Goal: Task Accomplishment & Management: Complete application form

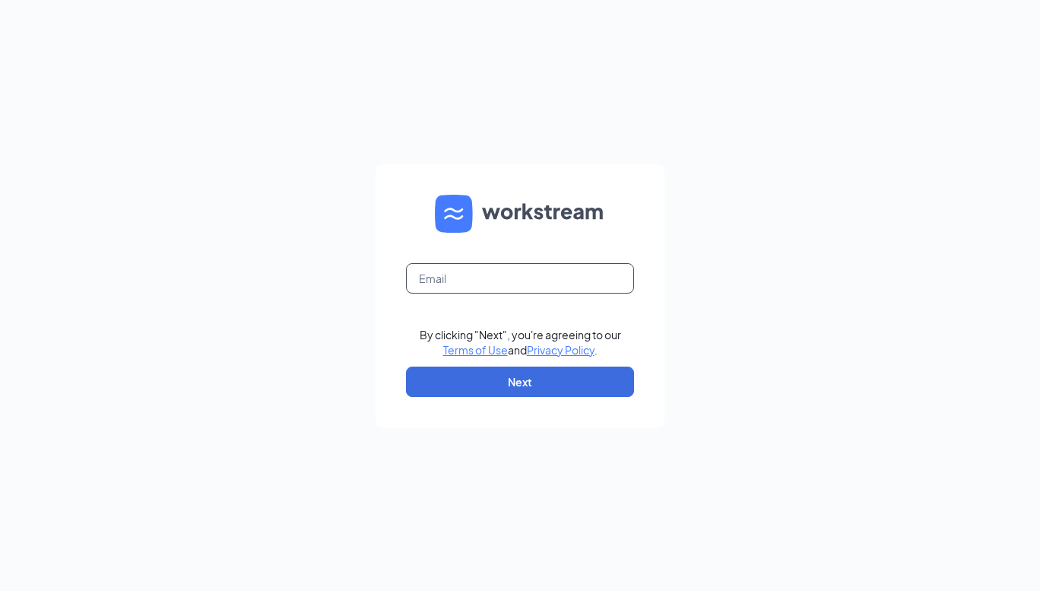
click at [531, 278] on input "text" at bounding box center [520, 278] width 228 height 30
type input "joakes@arbys.biz"
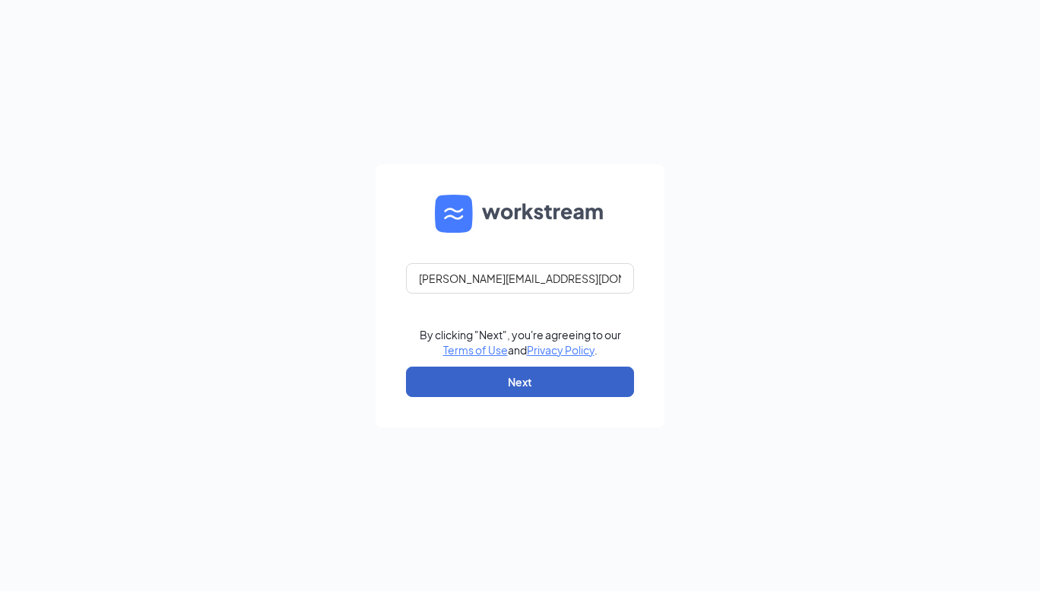
click at [521, 381] on button "Next" at bounding box center [520, 381] width 228 height 30
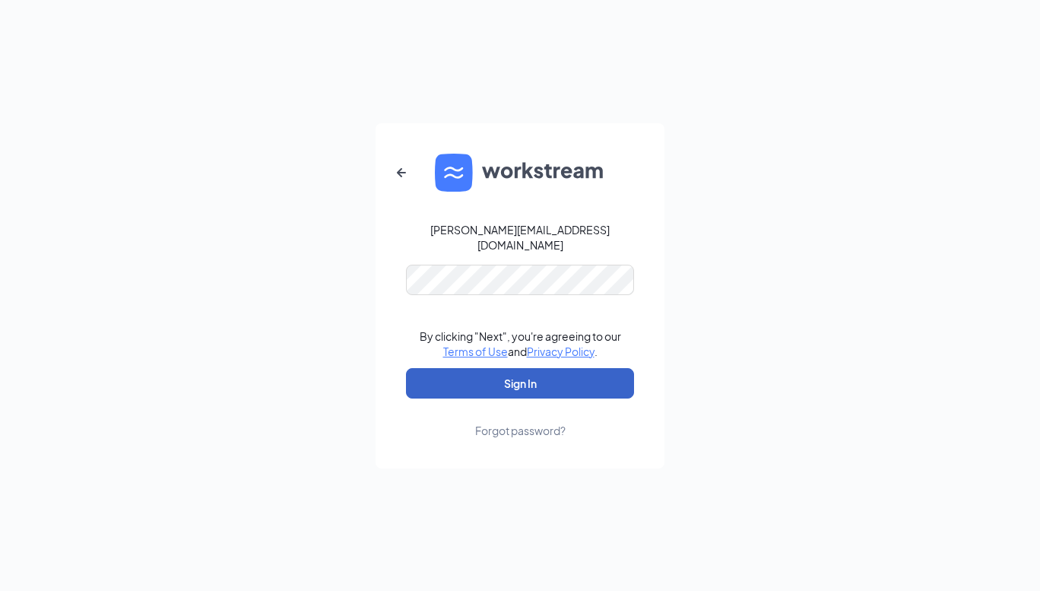
click at [544, 374] on button "Sign In" at bounding box center [520, 383] width 228 height 30
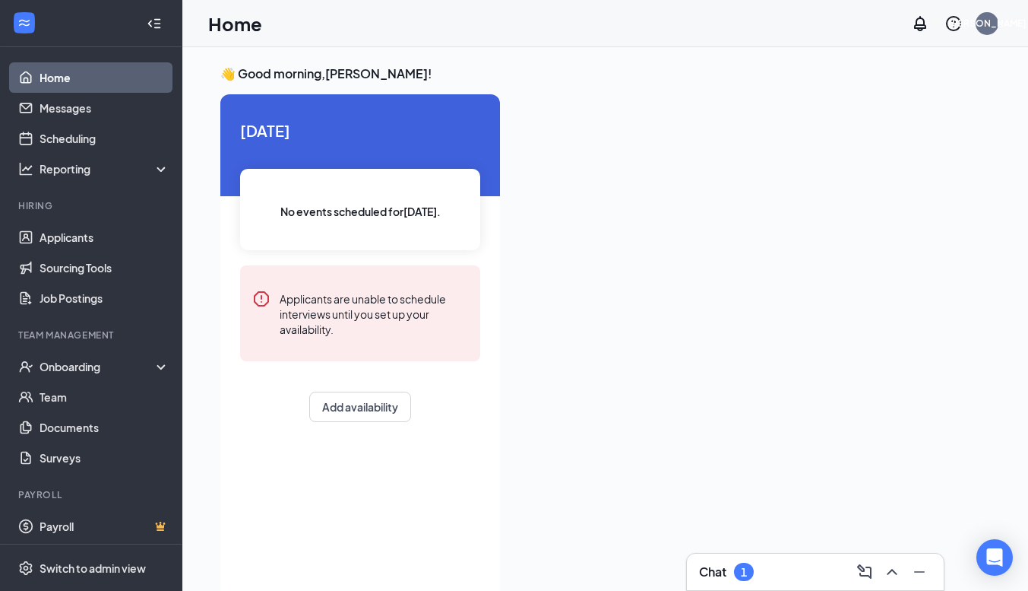
click at [809, 567] on div "Chat 1" at bounding box center [815, 571] width 233 height 24
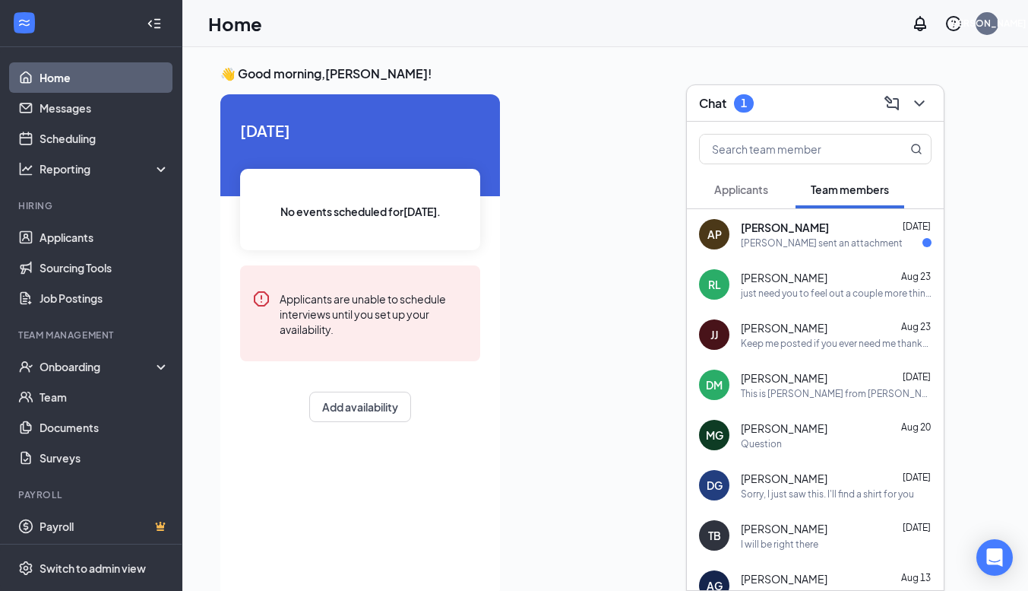
click at [794, 228] on span "[PERSON_NAME]" at bounding box center [785, 227] width 88 height 15
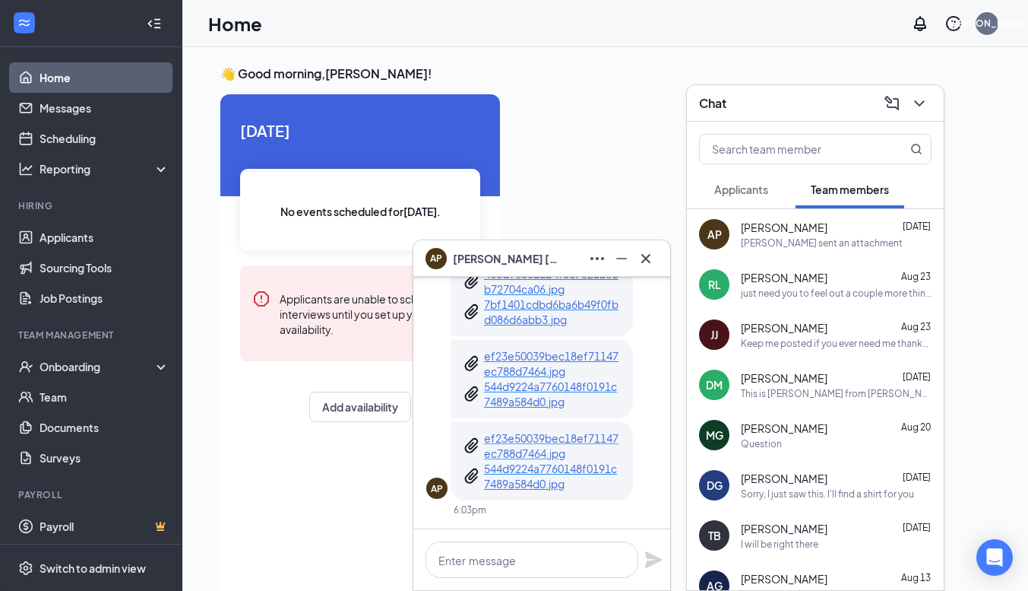
click at [537, 432] on p "ef23e50039bec18ef71147ec788d7464.jpg" at bounding box center [552, 445] width 137 height 30
click at [537, 476] on p "544d9224a7760148f0191c7489a584d0.jpg" at bounding box center [552, 476] width 137 height 30
click at [535, 312] on p "7bf1401cdbd6ba6b49f0fbd086d6abb3.jpg" at bounding box center [552, 311] width 137 height 30
click at [531, 284] on p "480d9688aab4f5c782aa6eb72704ca06.jpg" at bounding box center [552, 281] width 137 height 30
click at [88, 360] on div "Onboarding" at bounding box center [98, 366] width 117 height 15
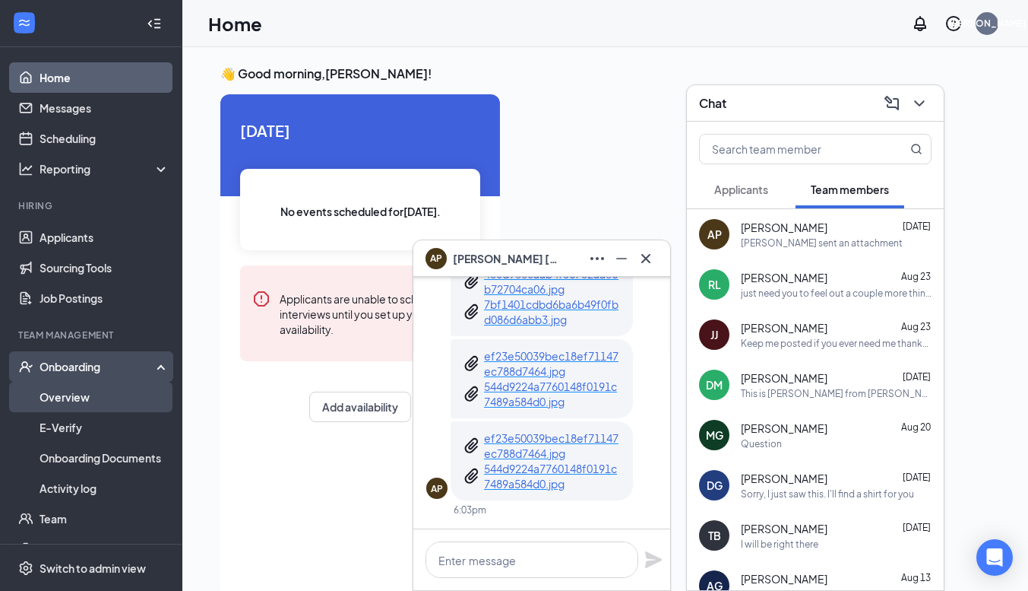
click at [84, 399] on link "Overview" at bounding box center [105, 397] width 130 height 30
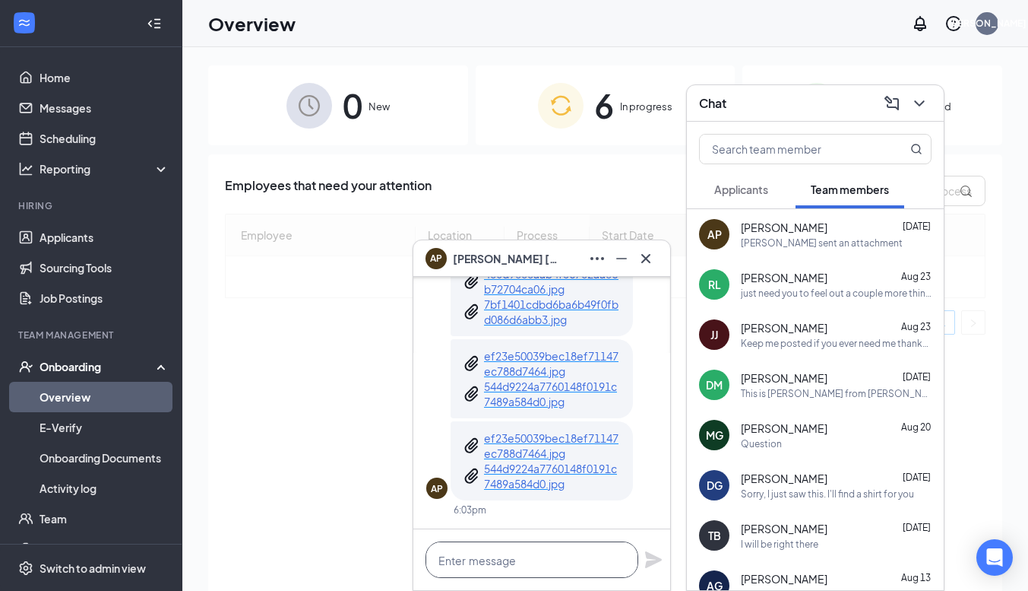
click at [515, 559] on textarea at bounding box center [532, 559] width 213 height 36
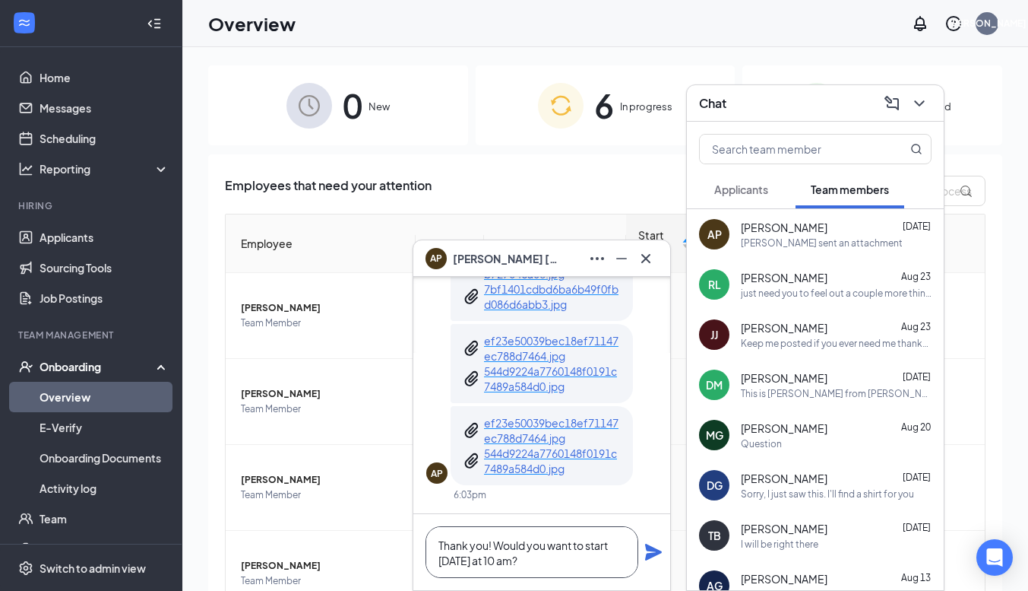
type textarea "Thank you! Would you want to start [DATE] at 10 am?"
click at [649, 550] on icon "Plane" at bounding box center [653, 551] width 17 height 17
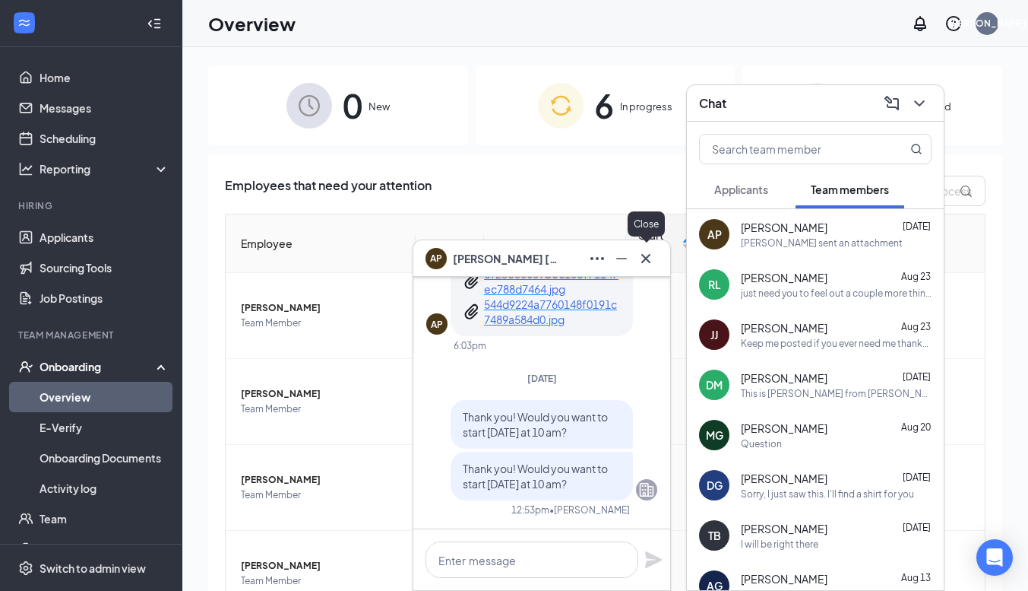
click at [653, 258] on icon "Cross" at bounding box center [646, 258] width 18 height 18
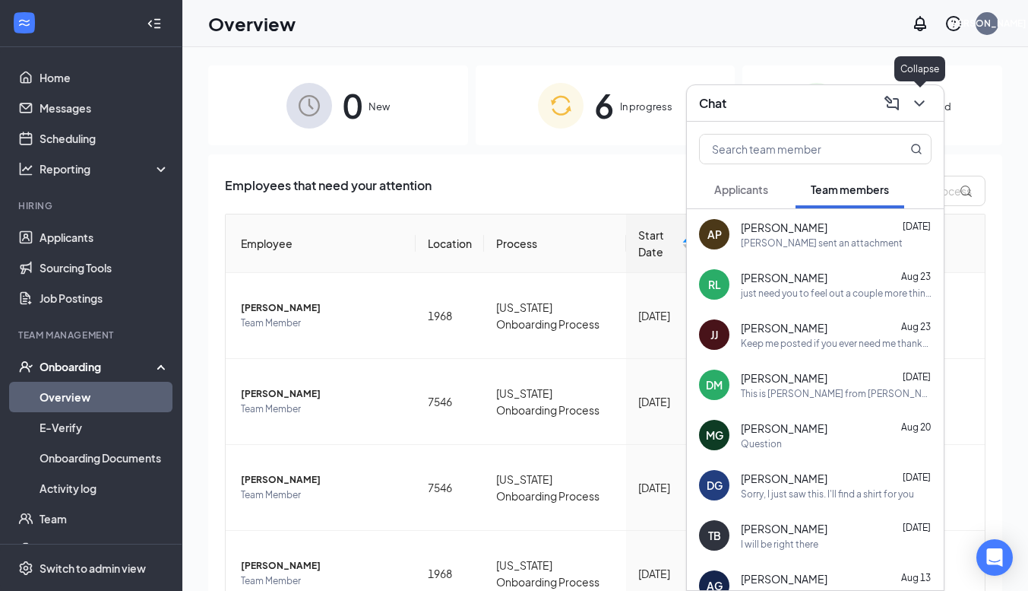
click at [926, 107] on icon "ChevronDown" at bounding box center [920, 103] width 18 height 18
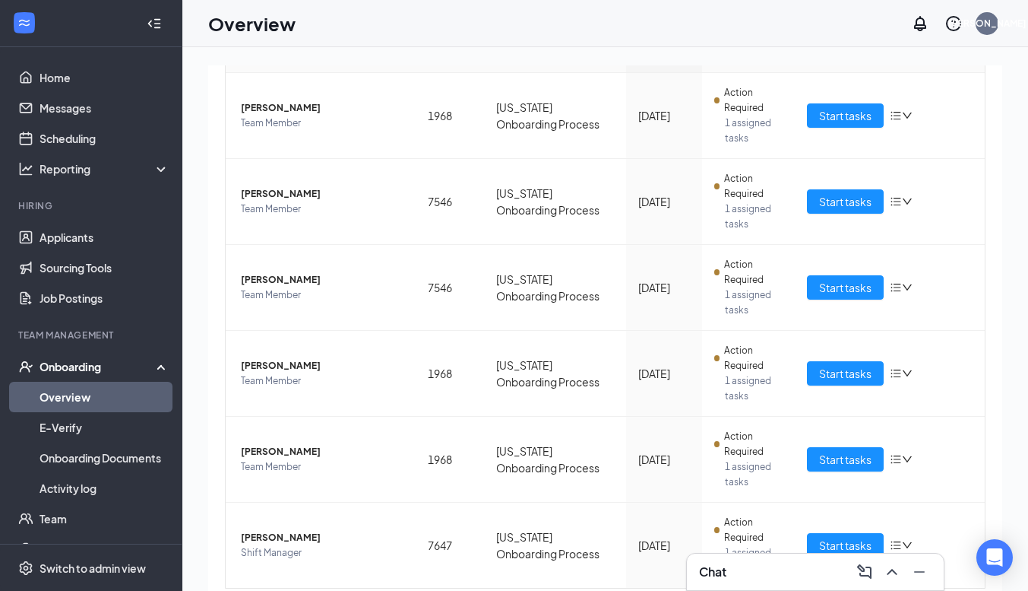
scroll to position [250, 0]
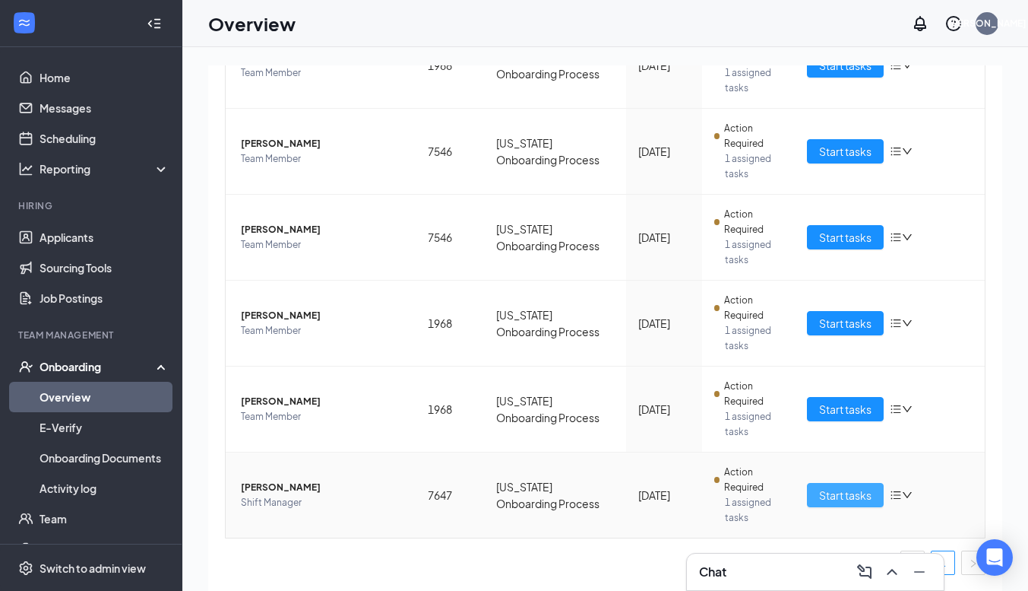
click at [841, 500] on span "Start tasks" at bounding box center [845, 494] width 52 height 17
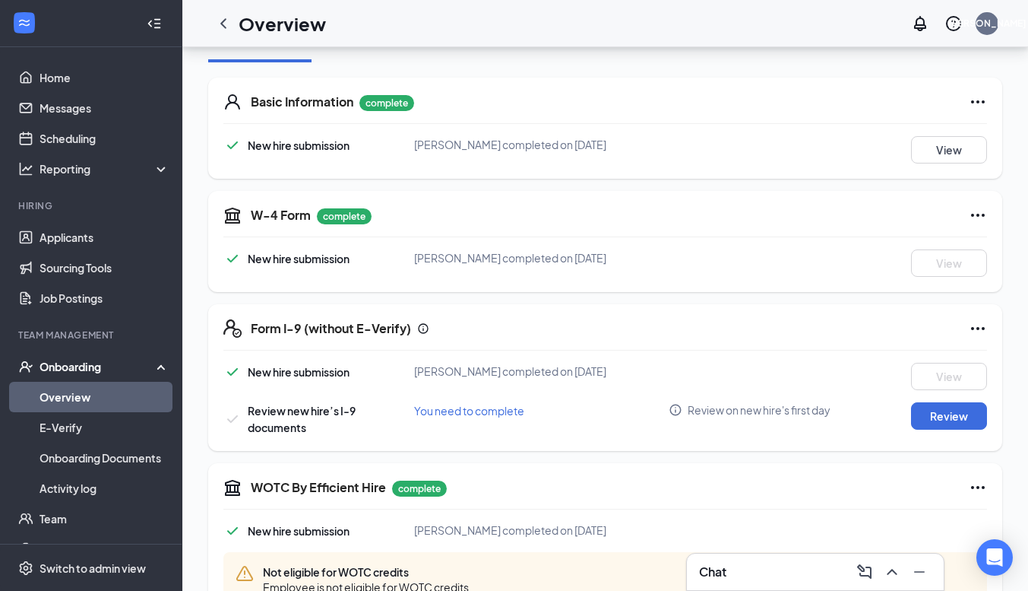
scroll to position [206, 0]
click at [951, 427] on button "Review" at bounding box center [949, 415] width 76 height 27
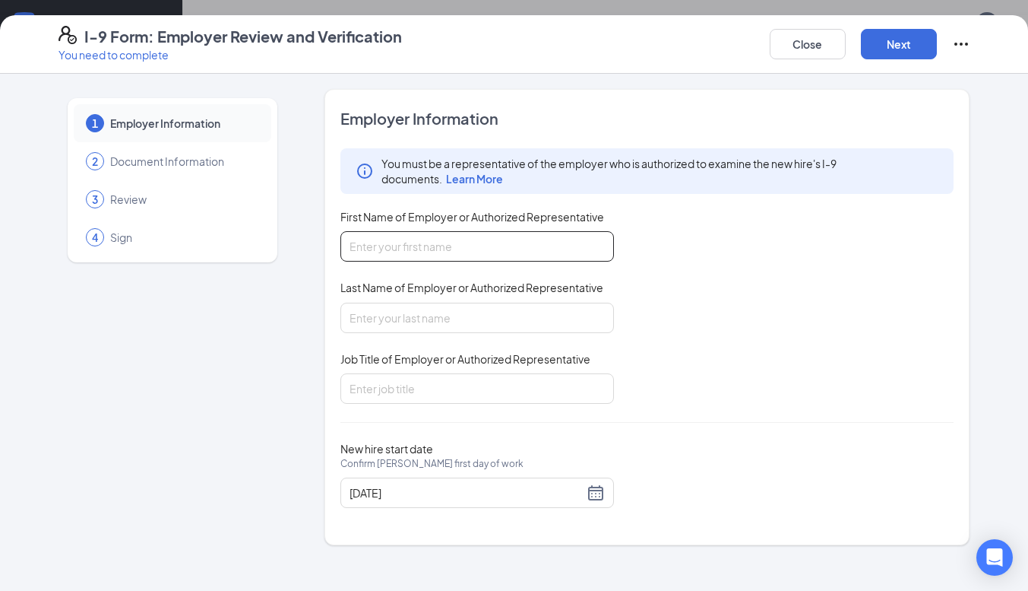
click at [448, 246] on input "First Name of Employer or Authorized Representative" at bounding box center [478, 246] width 274 height 30
type input "[PERSON_NAME]"
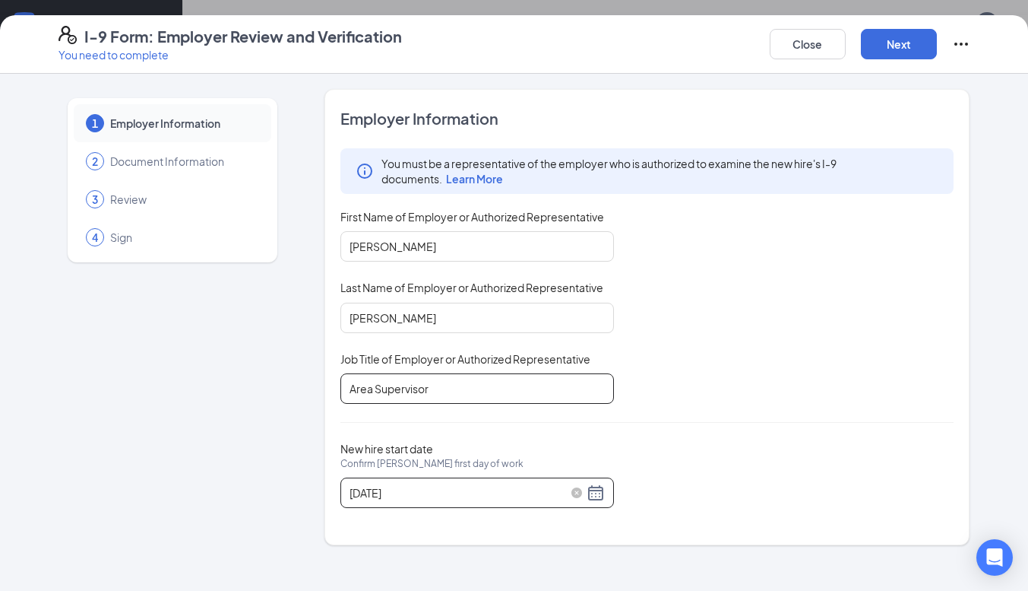
type input "Area Supervisor"
click at [597, 492] on div "[DATE]" at bounding box center [477, 492] width 255 height 18
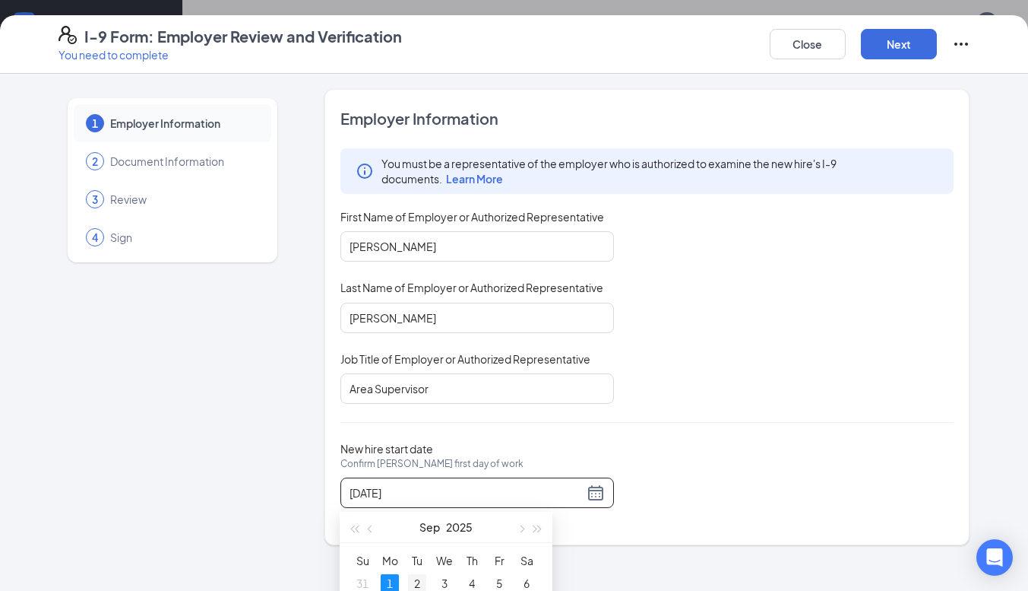
type input "[DATE]"
click at [420, 581] on div "2" at bounding box center [417, 583] width 18 height 18
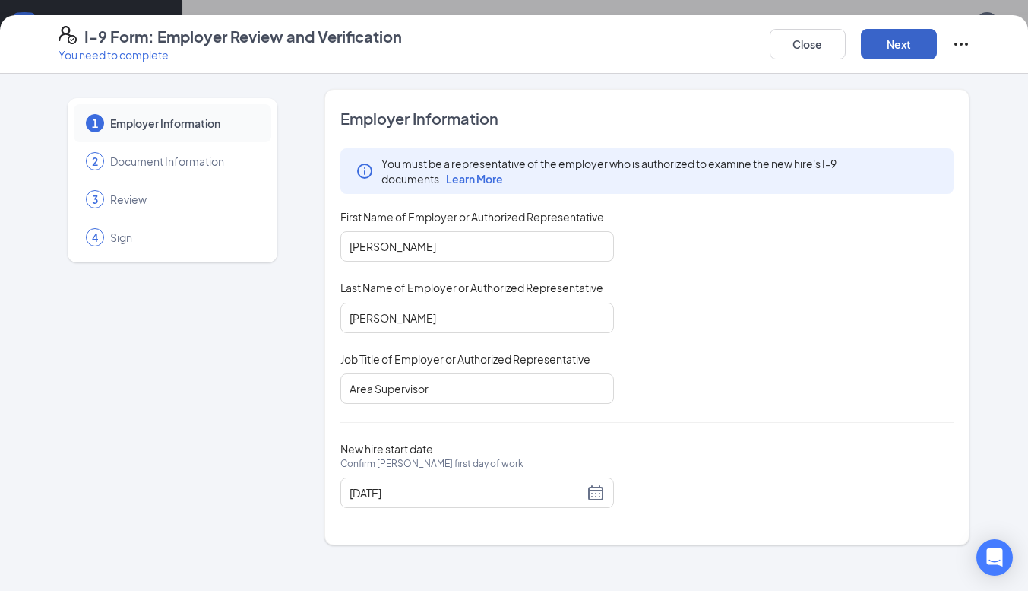
click at [913, 49] on button "Next" at bounding box center [899, 44] width 76 height 30
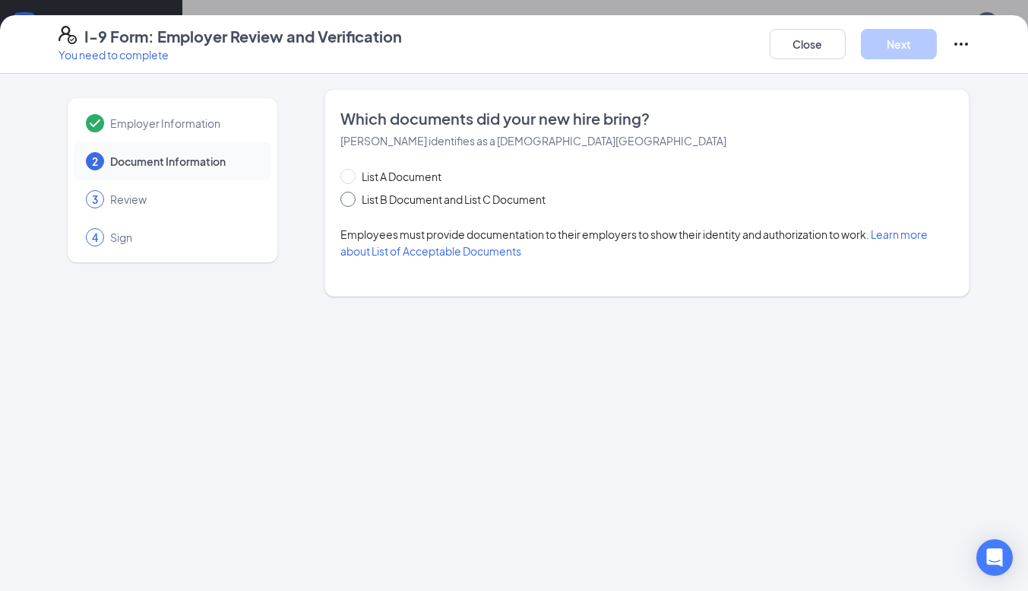
click at [449, 198] on span "List B Document and List C Document" at bounding box center [454, 199] width 196 height 17
click at [351, 198] on input "List B Document and List C Document" at bounding box center [346, 197] width 11 height 11
radio input "true"
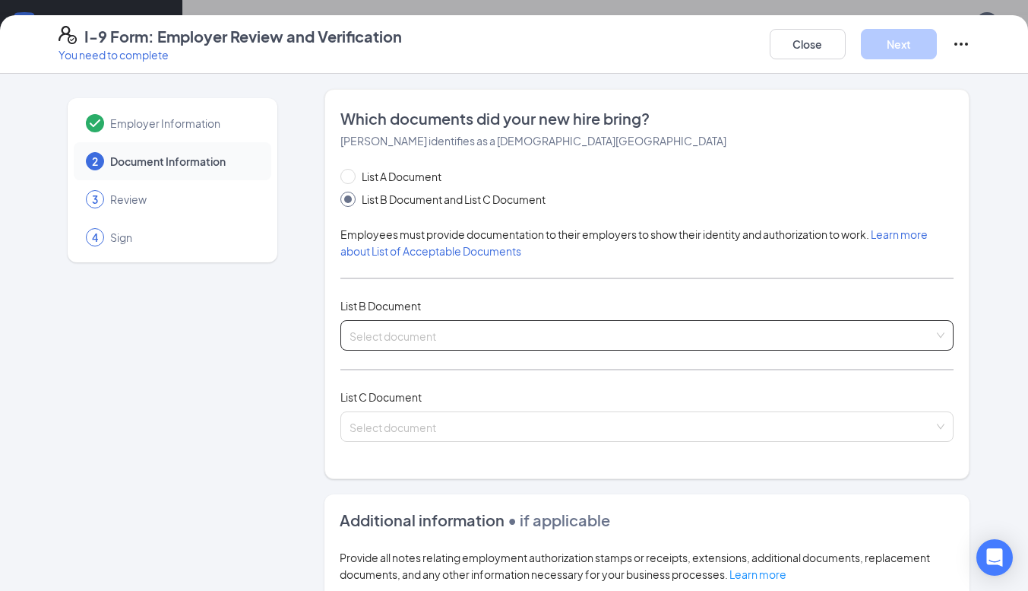
click at [436, 323] on input "search" at bounding box center [642, 332] width 585 height 23
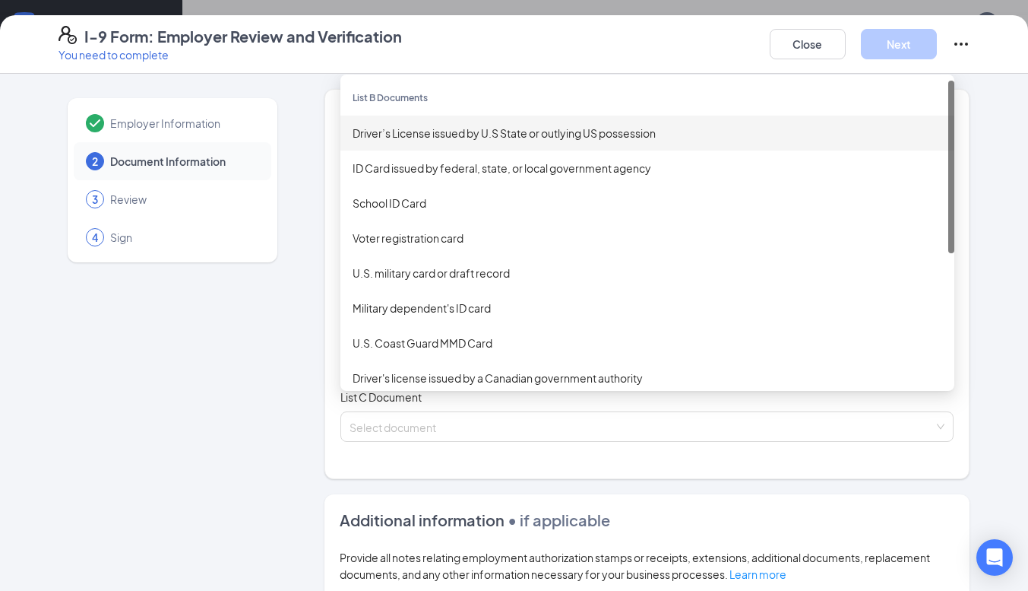
click at [489, 129] on div "Driver’s License issued by U.S State or outlying US possession" at bounding box center [648, 133] width 590 height 17
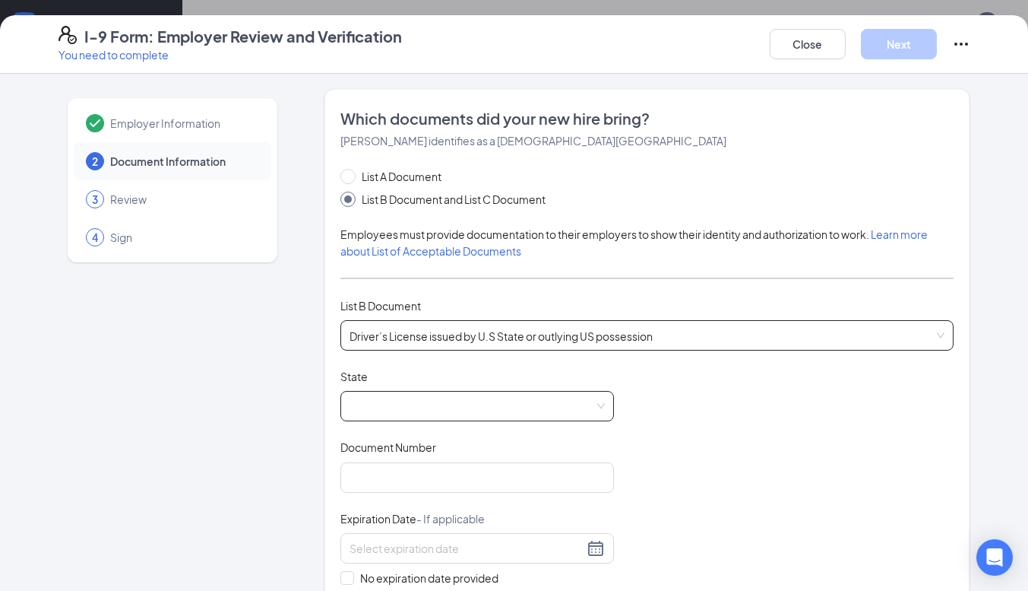
click at [415, 393] on span at bounding box center [477, 405] width 255 height 29
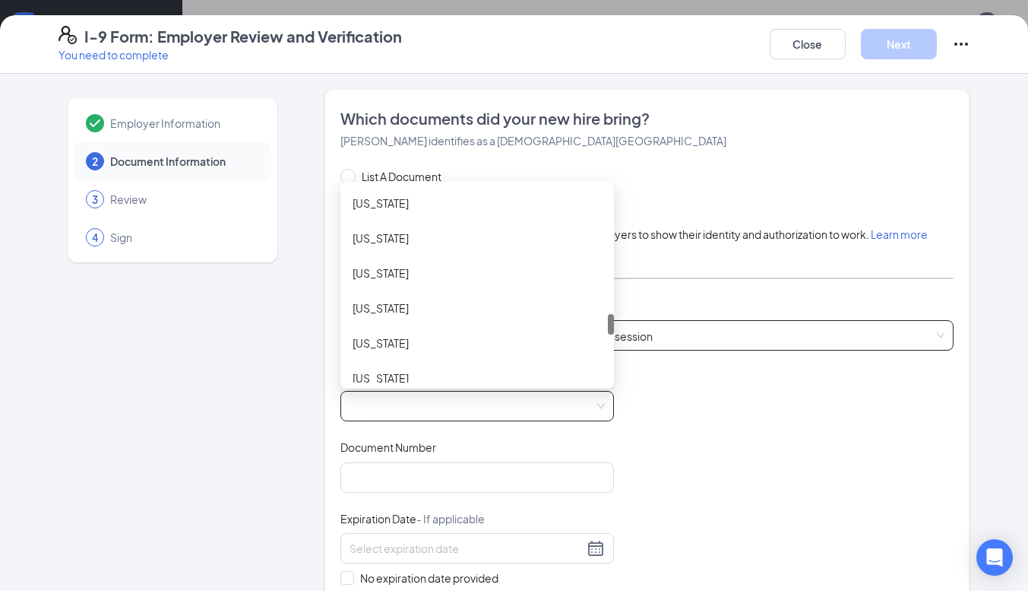
scroll to position [1191, 0]
drag, startPoint x: 607, startPoint y: 203, endPoint x: 619, endPoint y: 332, distance: 129.9
click at [619, 332] on div "List A Document List B Document and List C Document Employees must provide docu…" at bounding box center [648, 467] width 614 height 599
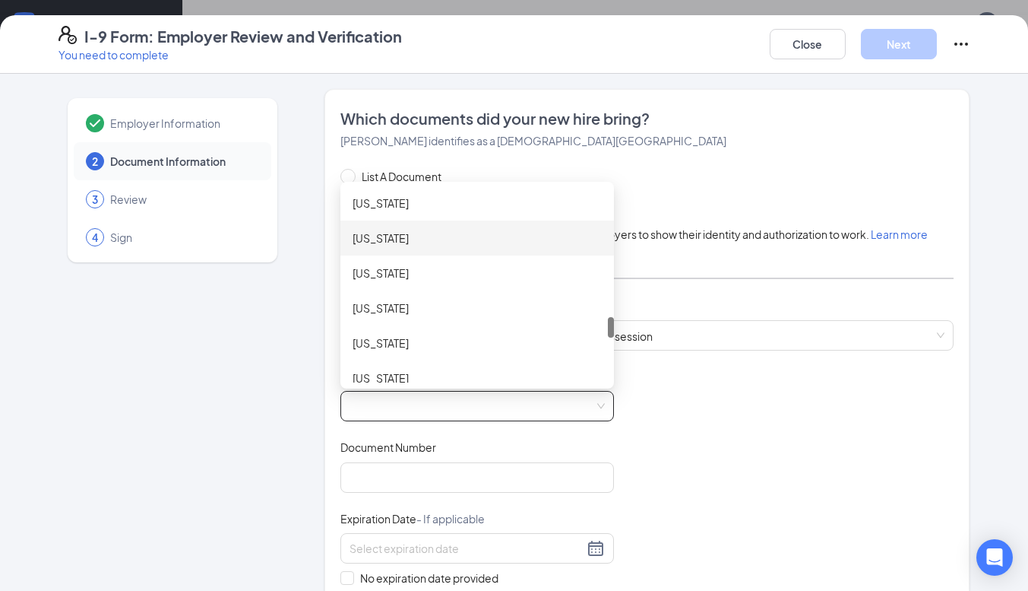
click at [416, 233] on div "[US_STATE]" at bounding box center [477, 238] width 249 height 17
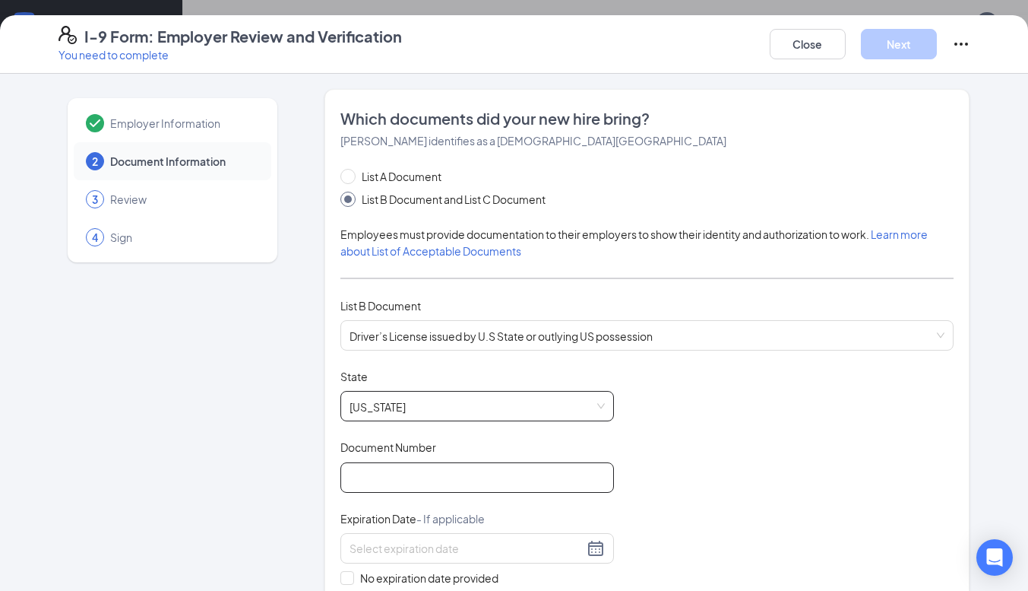
click at [392, 480] on input "Document Number" at bounding box center [478, 477] width 274 height 30
type input "0"
type input "000004699914"
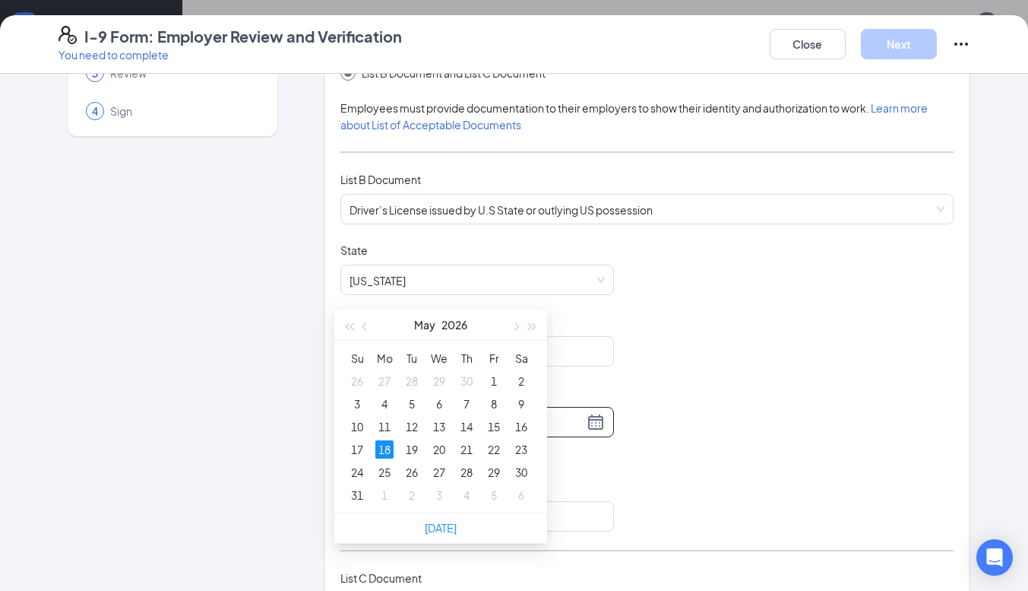
scroll to position [467, 0]
click at [385, 444] on div "18" at bounding box center [384, 444] width 18 height 18
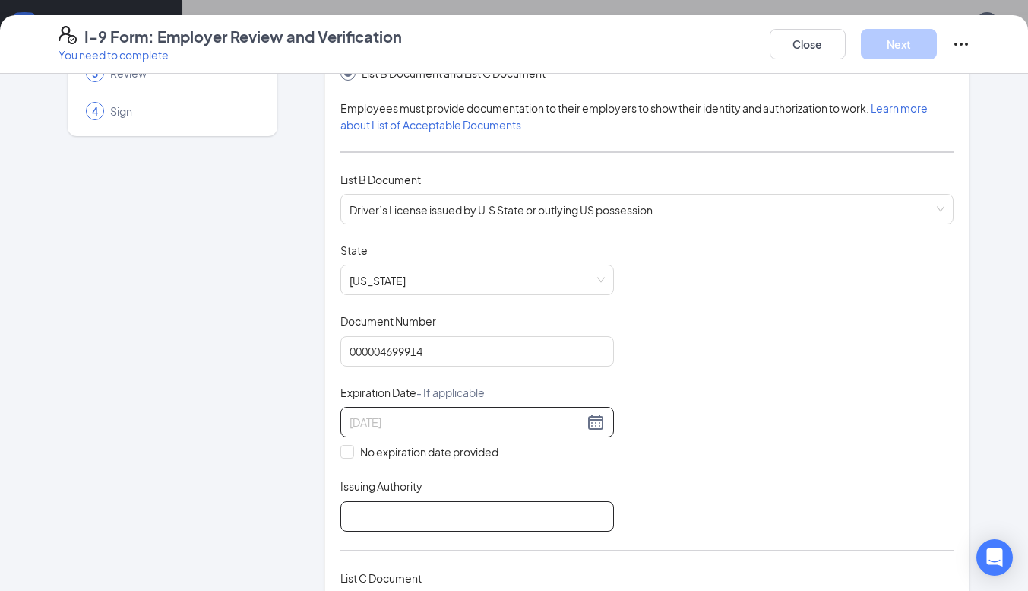
type input "[DATE]"
click at [473, 512] on input "Issuing Authority" at bounding box center [478, 516] width 274 height 30
type input "dot"
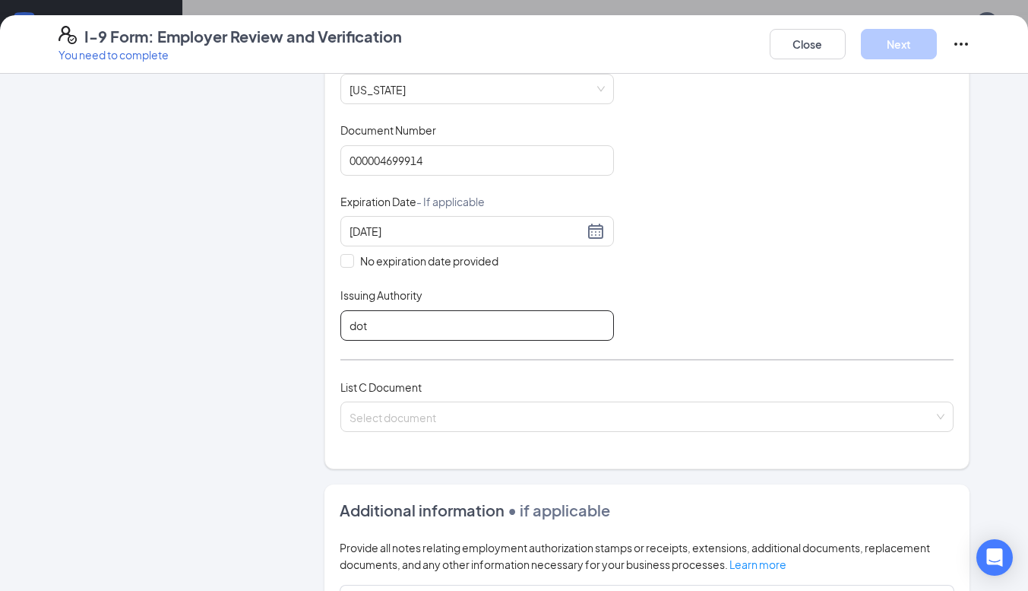
scroll to position [353, 0]
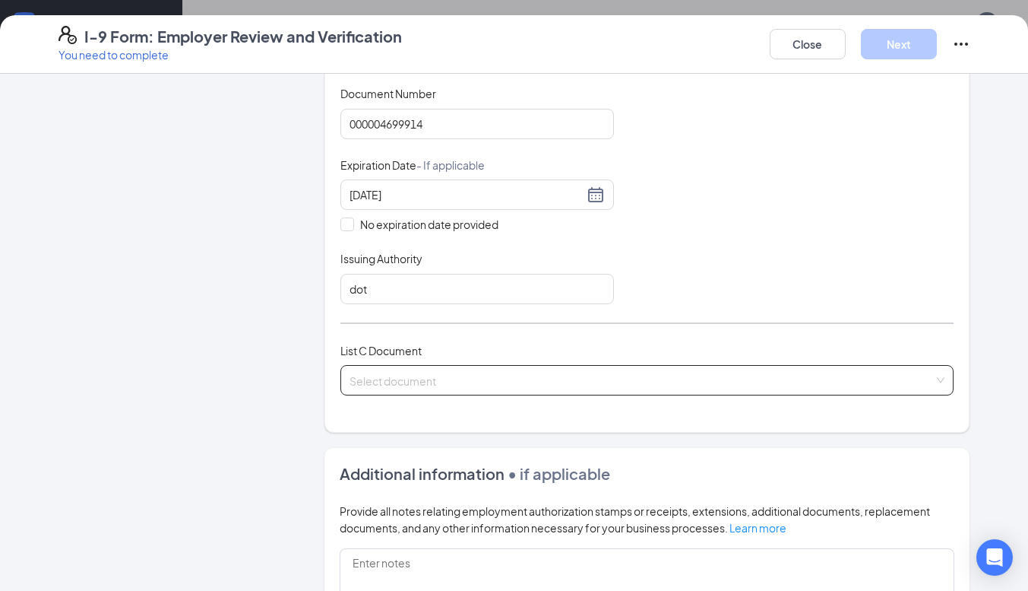
click at [490, 375] on input "search" at bounding box center [642, 377] width 585 height 23
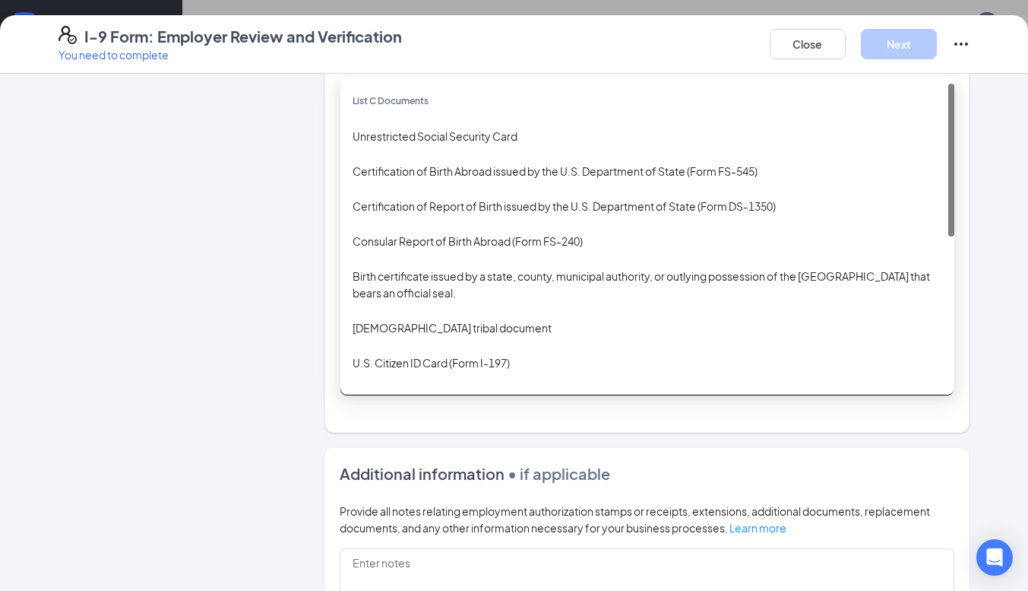
click at [499, 131] on div "Unrestricted Social Security Card" at bounding box center [648, 136] width 590 height 17
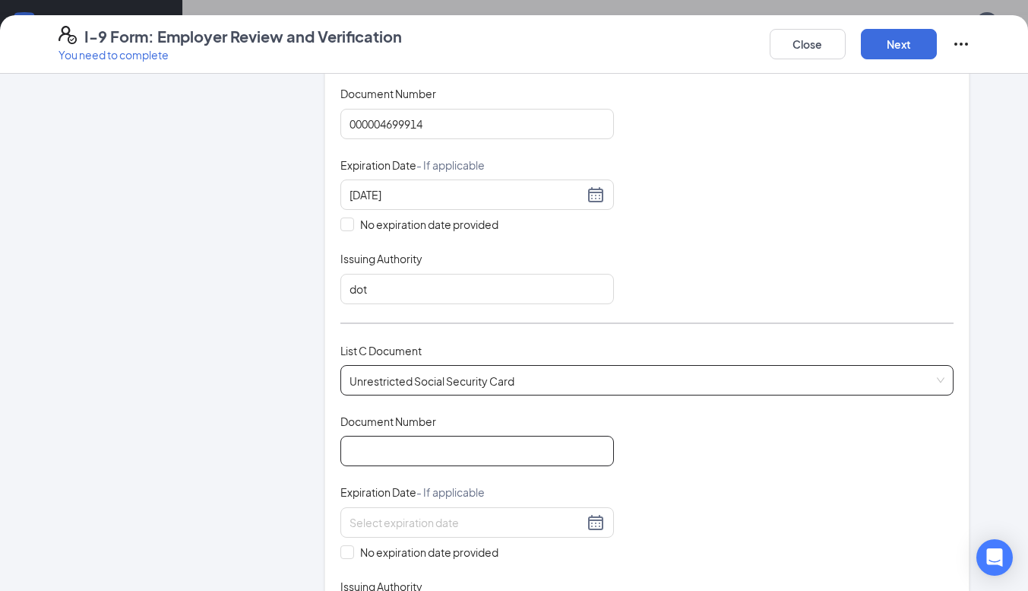
click at [439, 440] on input "Document Number" at bounding box center [478, 451] width 274 height 30
type input "244176329"
click at [341, 546] on input "No expiration date provided" at bounding box center [346, 550] width 11 height 11
checkbox input "true"
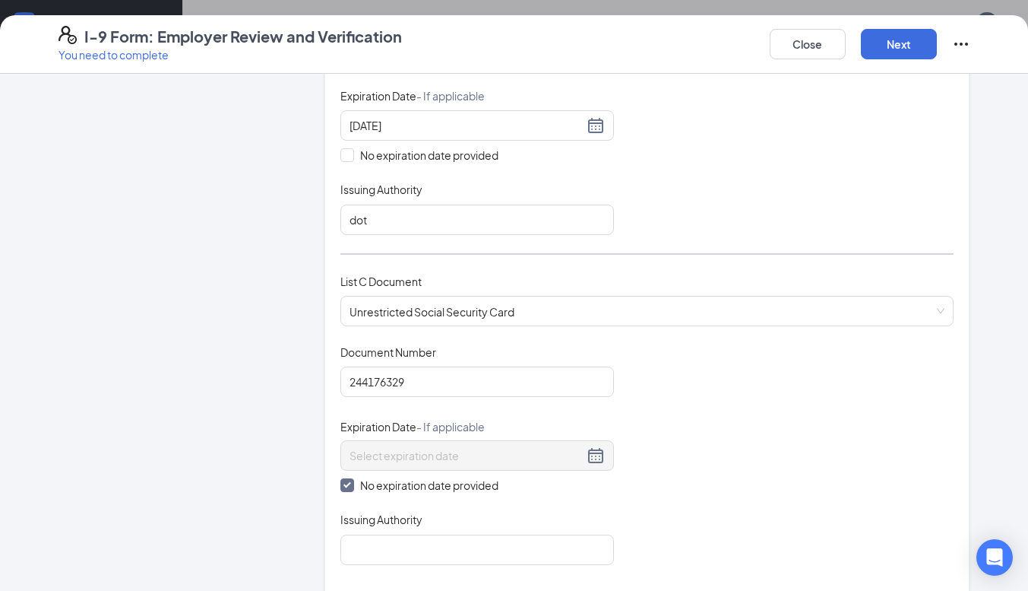
scroll to position [523, 0]
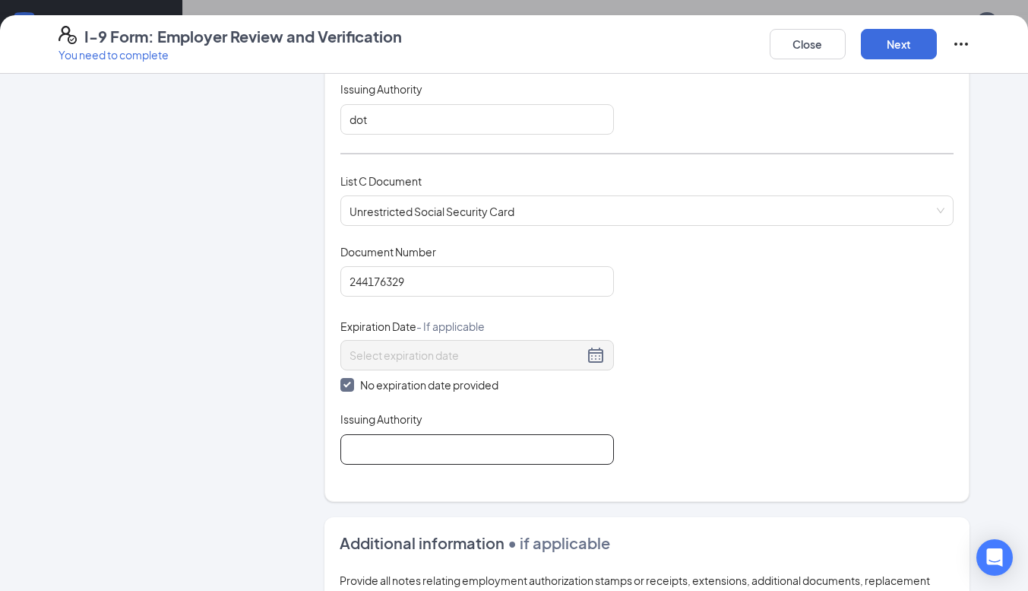
click at [453, 447] on input "Issuing Authority" at bounding box center [478, 449] width 274 height 30
type input "ssa"
click at [902, 49] on button "Next" at bounding box center [899, 44] width 76 height 30
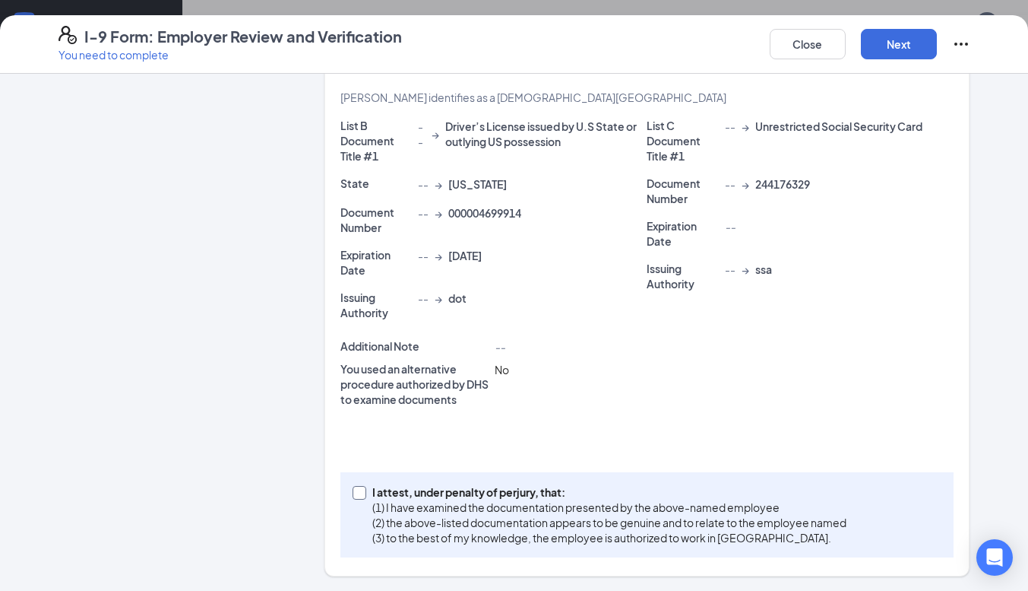
click at [353, 493] on input "I attest, under penalty of [PERSON_NAME], that: (1) I have examined the documen…" at bounding box center [358, 491] width 11 height 11
checkbox input "true"
click at [903, 51] on button "Next" at bounding box center [899, 44] width 76 height 30
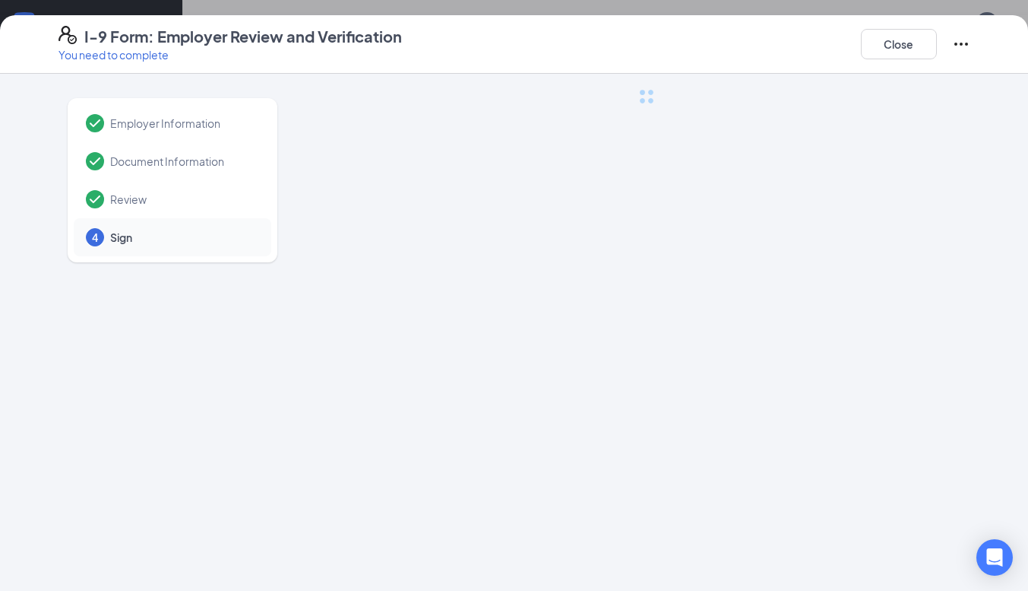
scroll to position [0, 0]
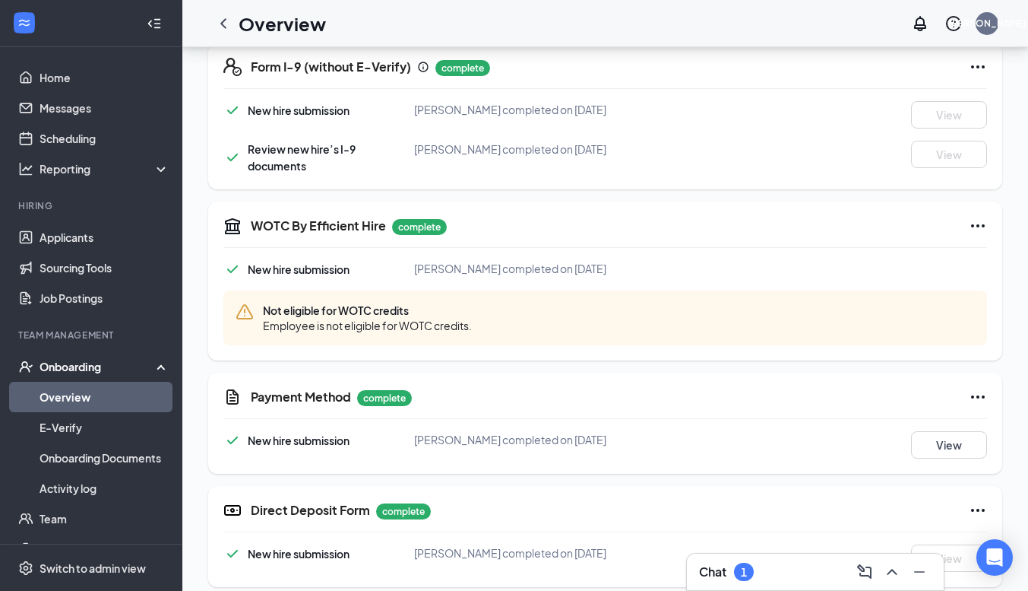
click at [760, 572] on div "Chat 1" at bounding box center [815, 571] width 233 height 24
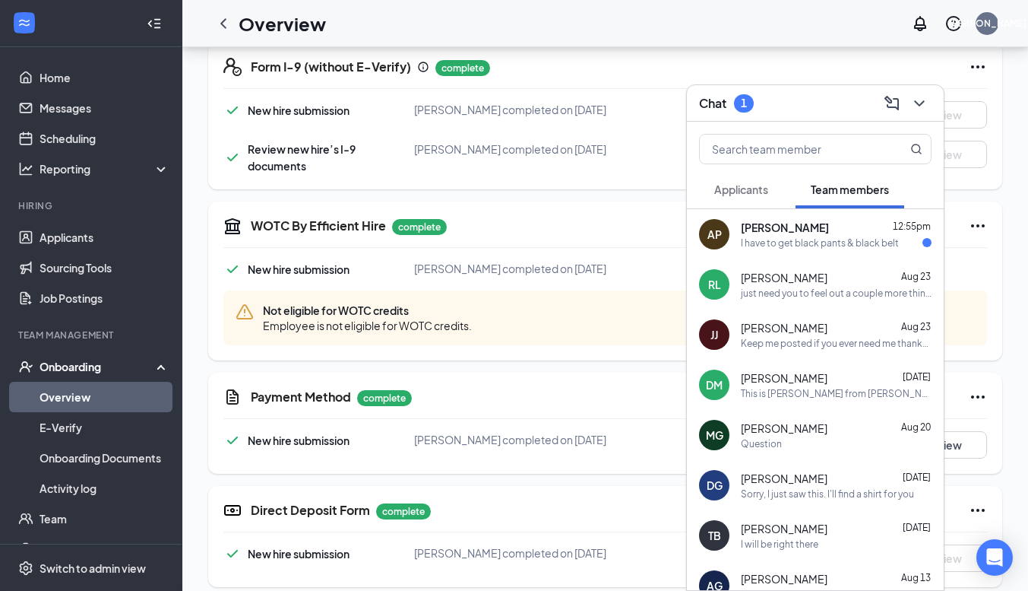
click at [861, 246] on div "I have to get black pants & black belt" at bounding box center [820, 242] width 158 height 13
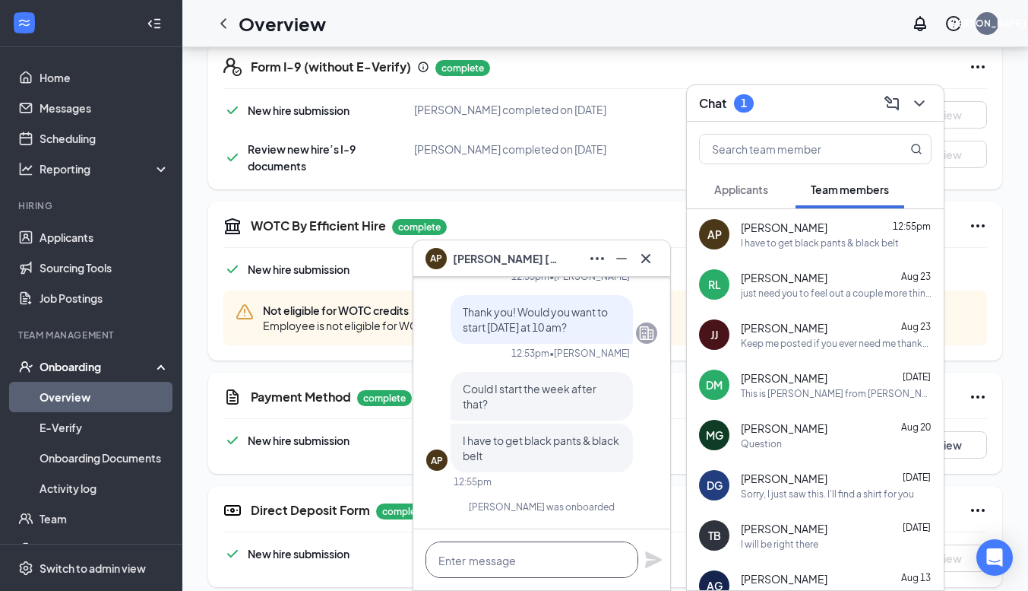
click at [525, 565] on textarea at bounding box center [532, 559] width 213 height 36
click at [619, 563] on textarea "Yes that's fine. [DATE], September" at bounding box center [532, 559] width 213 height 36
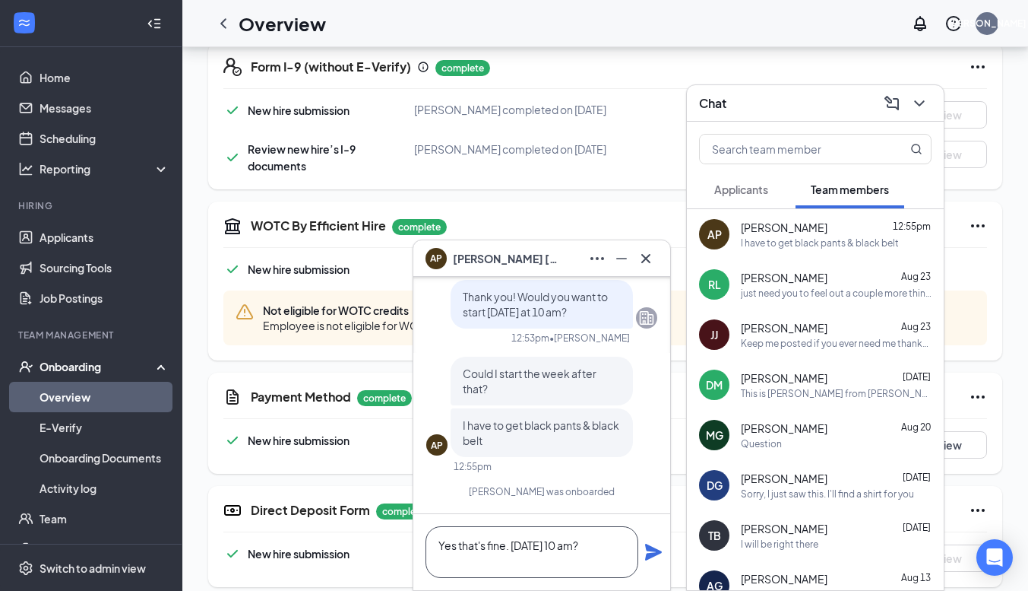
type textarea "Yes that's fine. [DATE] 10 am?"
click at [652, 556] on icon "Plane" at bounding box center [653, 551] width 17 height 17
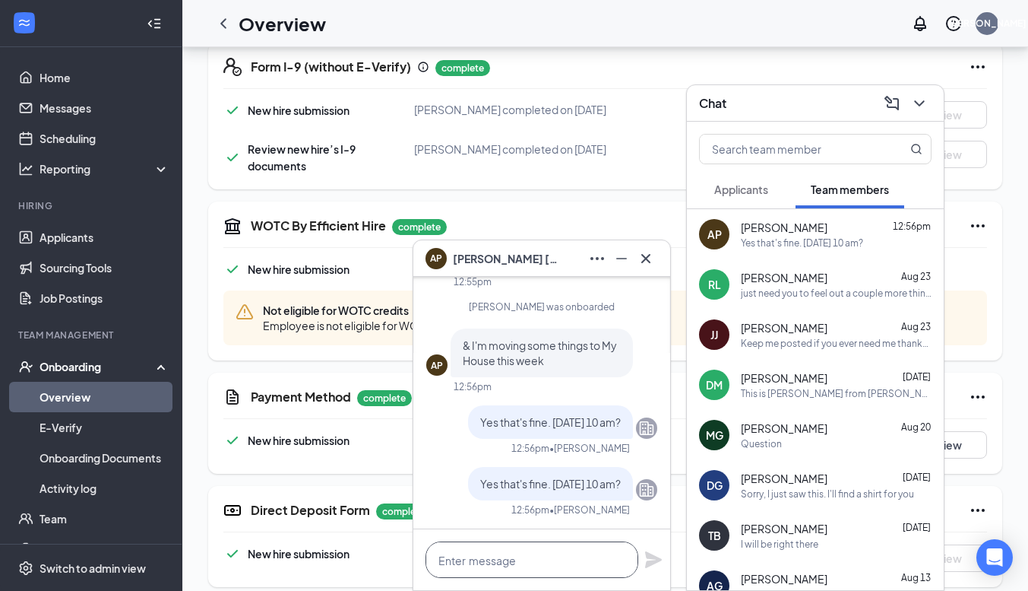
click at [586, 548] on textarea at bounding box center [532, 559] width 213 height 36
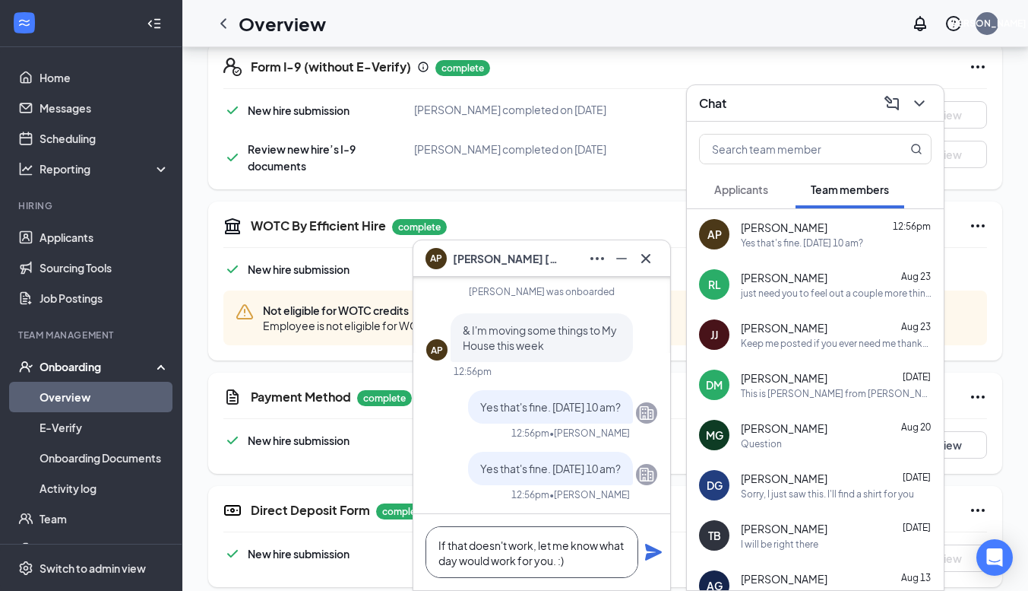
type textarea "If that doesn't work, let me know what day would work for you. :)"
click at [656, 552] on icon "Plane" at bounding box center [654, 552] width 18 height 18
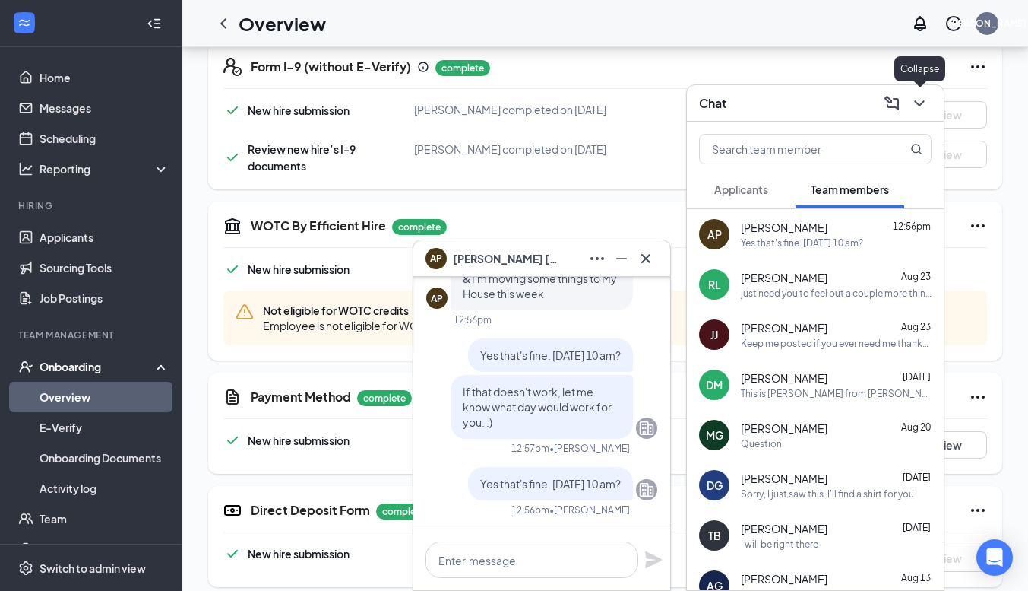
click at [926, 98] on icon "ChevronDown" at bounding box center [920, 103] width 18 height 18
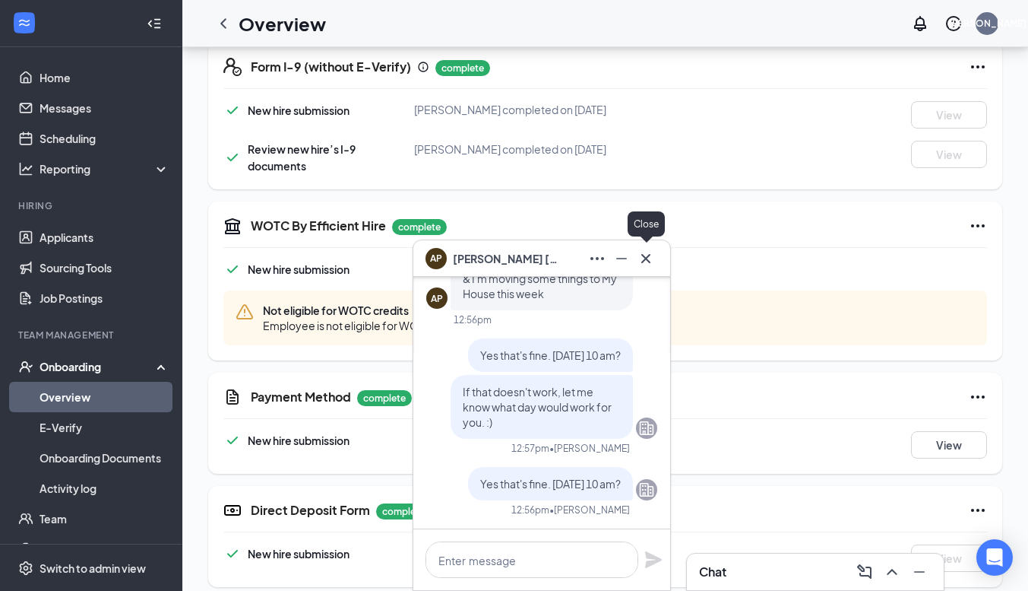
click at [651, 260] on icon "Cross" at bounding box center [646, 258] width 18 height 18
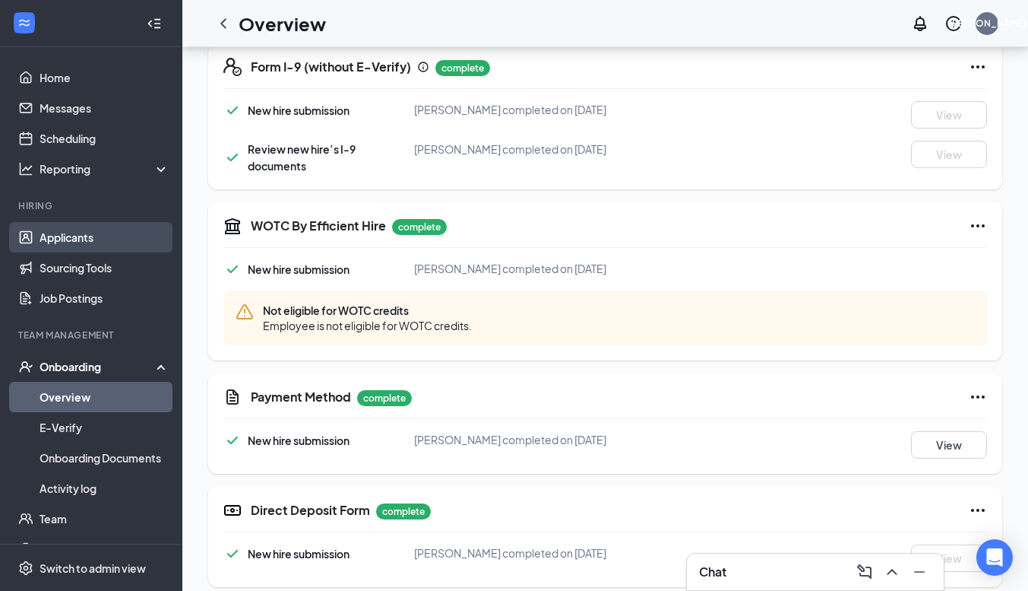
click at [76, 231] on link "Applicants" at bounding box center [105, 237] width 130 height 30
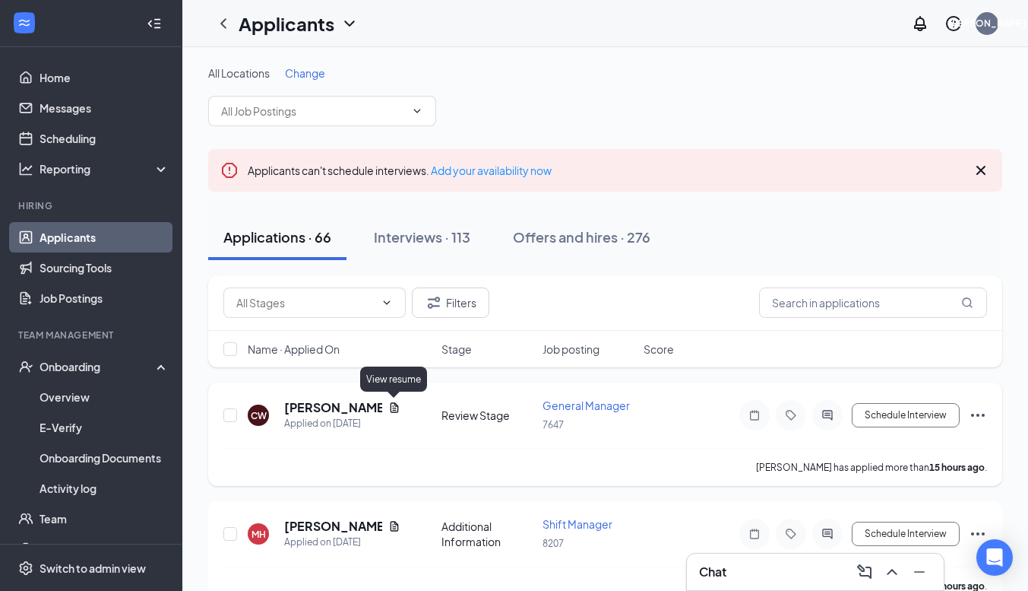
click at [396, 402] on icon "Document" at bounding box center [394, 407] width 12 height 12
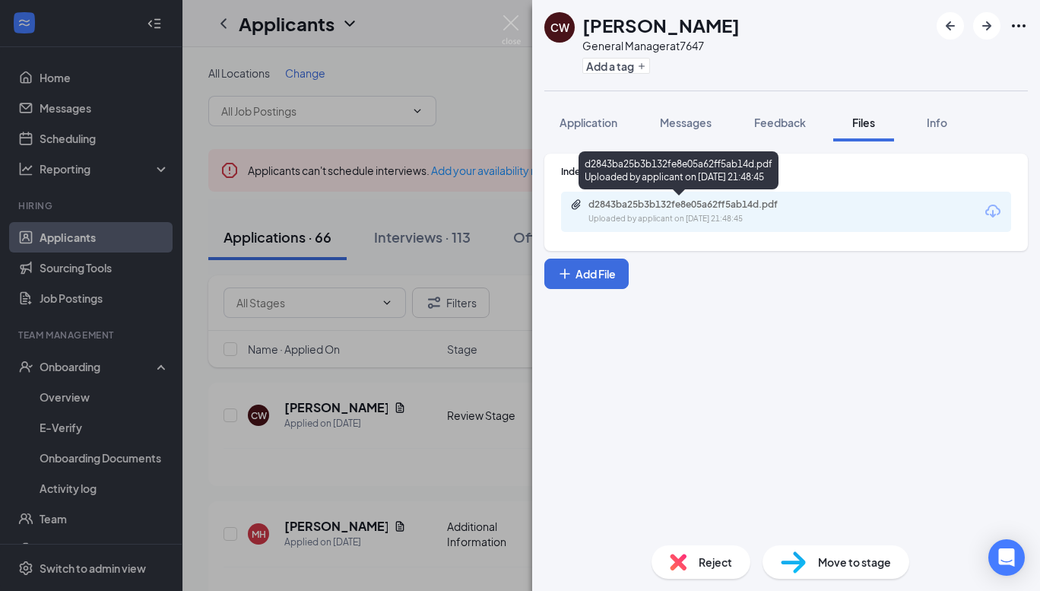
click at [716, 204] on div "d2843ba25b3b132fe8e05a62ff5ab14d.pdf" at bounding box center [694, 204] width 213 height 12
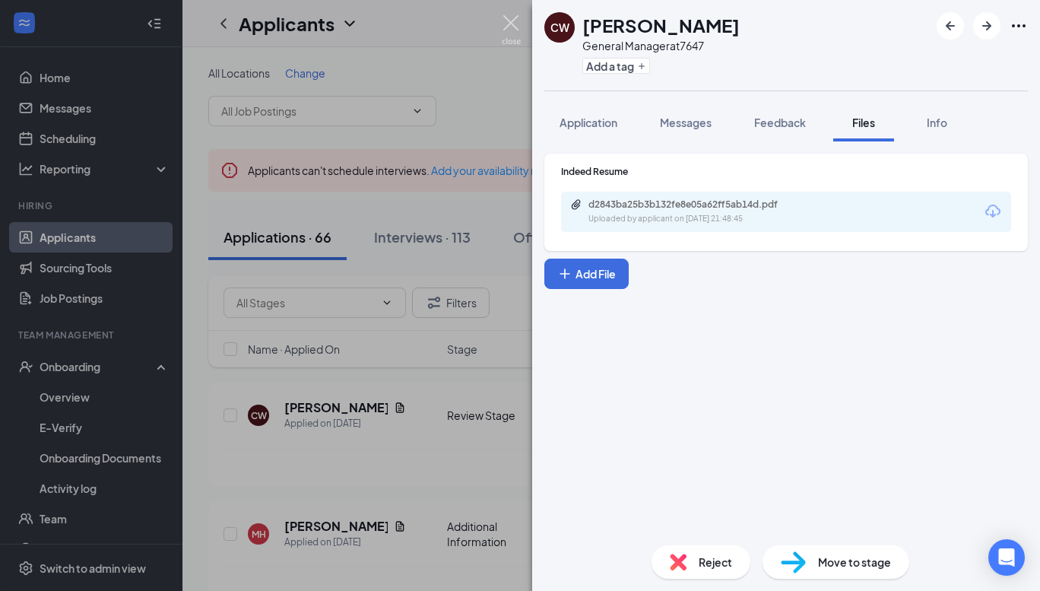
click at [520, 26] on img at bounding box center [511, 30] width 19 height 30
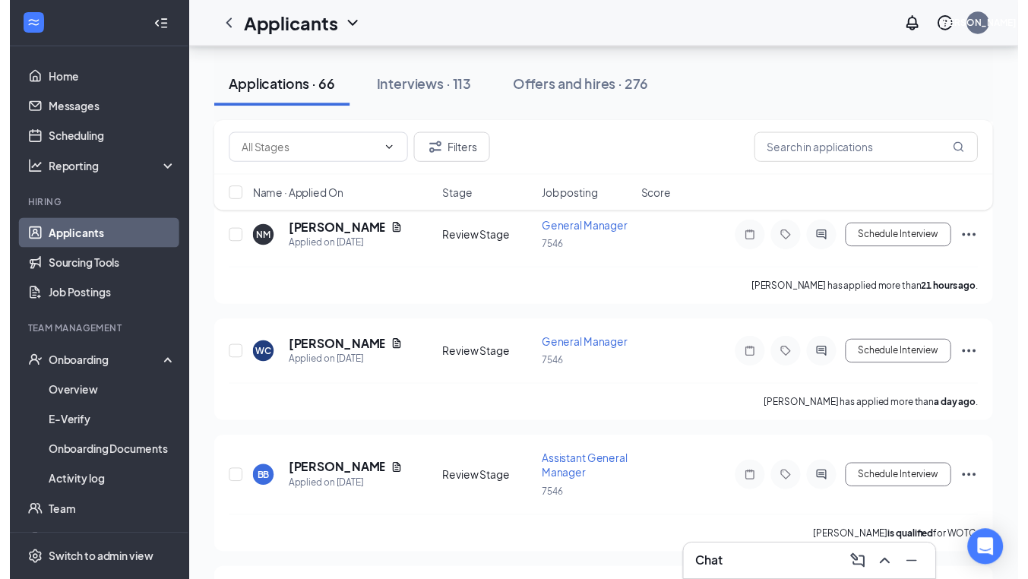
scroll to position [419, 0]
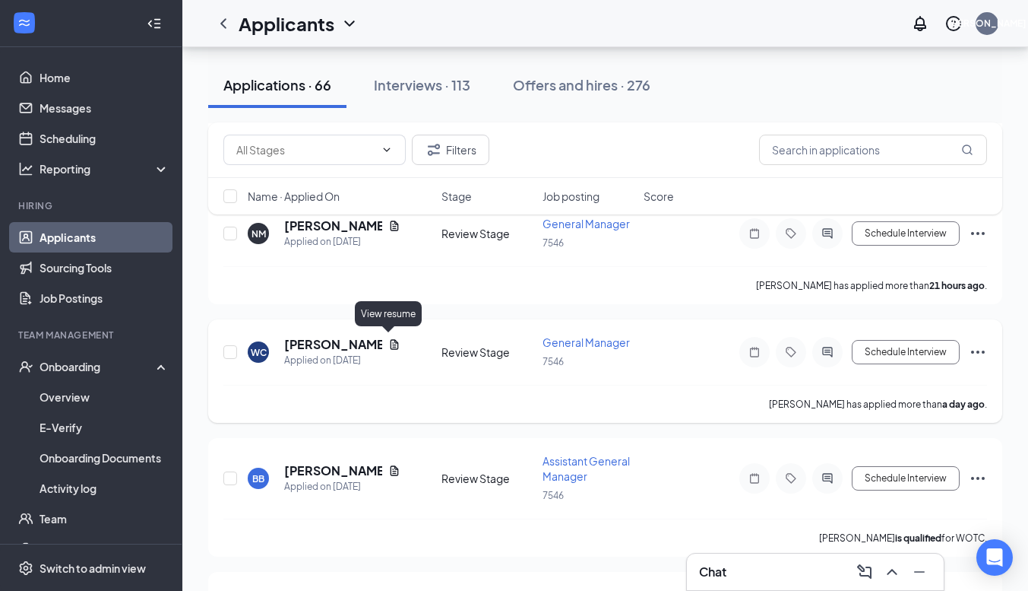
click at [388, 341] on icon "Document" at bounding box center [394, 344] width 12 height 12
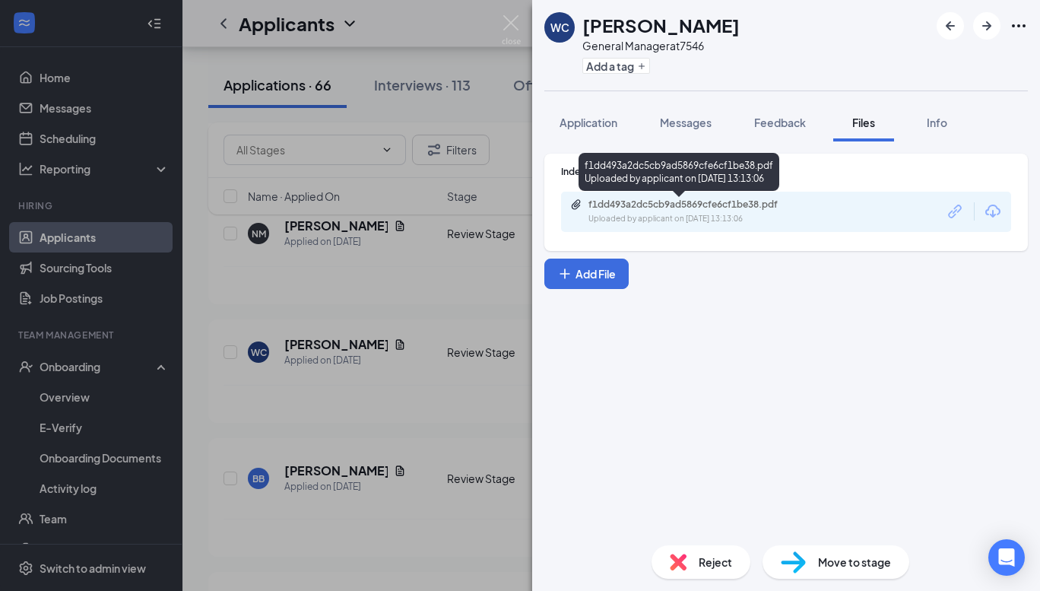
click at [710, 211] on div "f1dd493a2dc5cb9ad5869cfe6cf1be38.pdf Uploaded by applicant on [DATE] 13:13:06" at bounding box center [693, 211] width 246 height 27
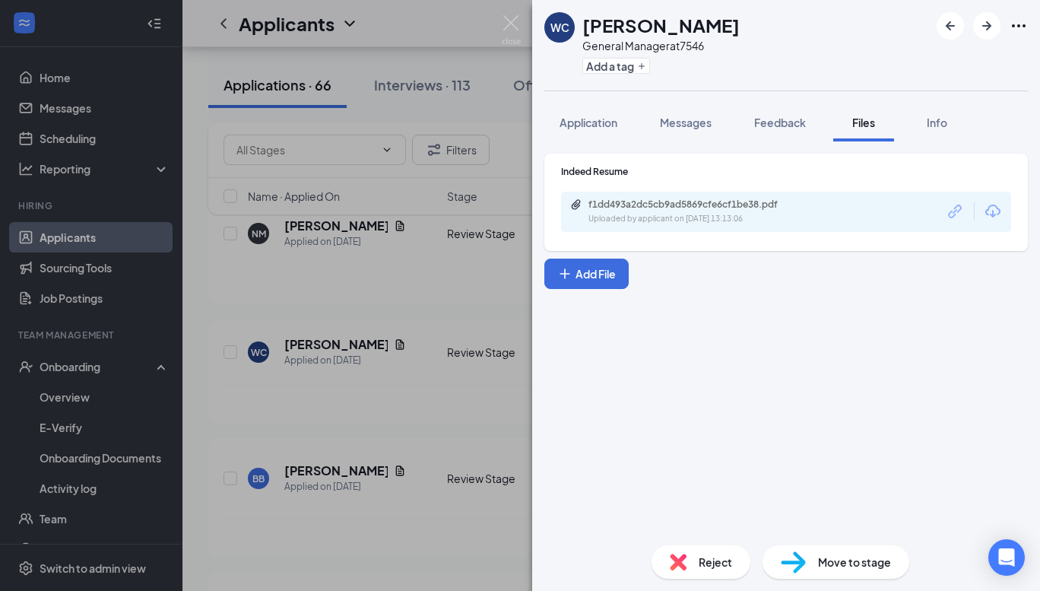
click at [517, 21] on img at bounding box center [511, 30] width 19 height 30
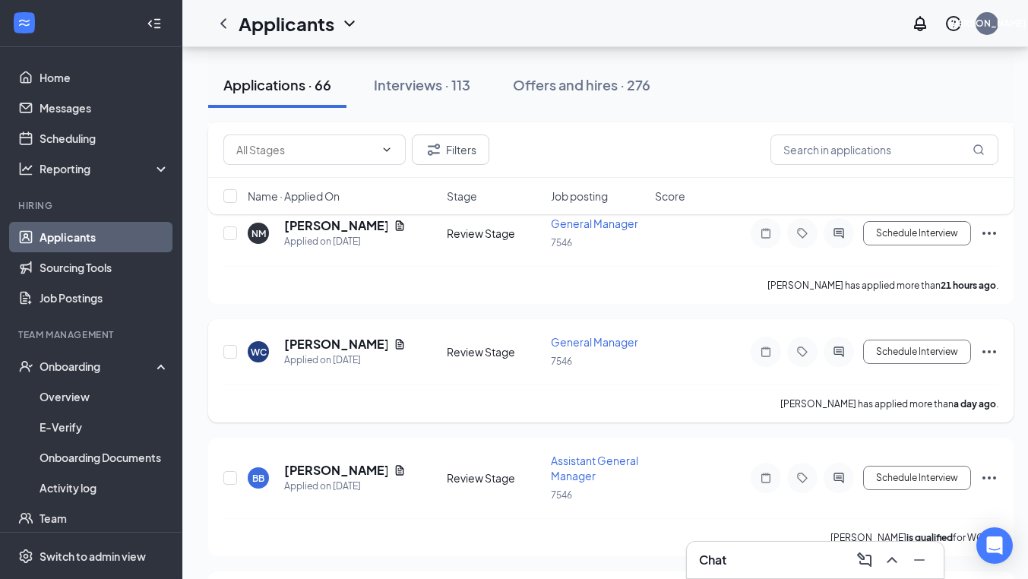
click at [988, 353] on icon "Ellipses" at bounding box center [989, 352] width 18 height 18
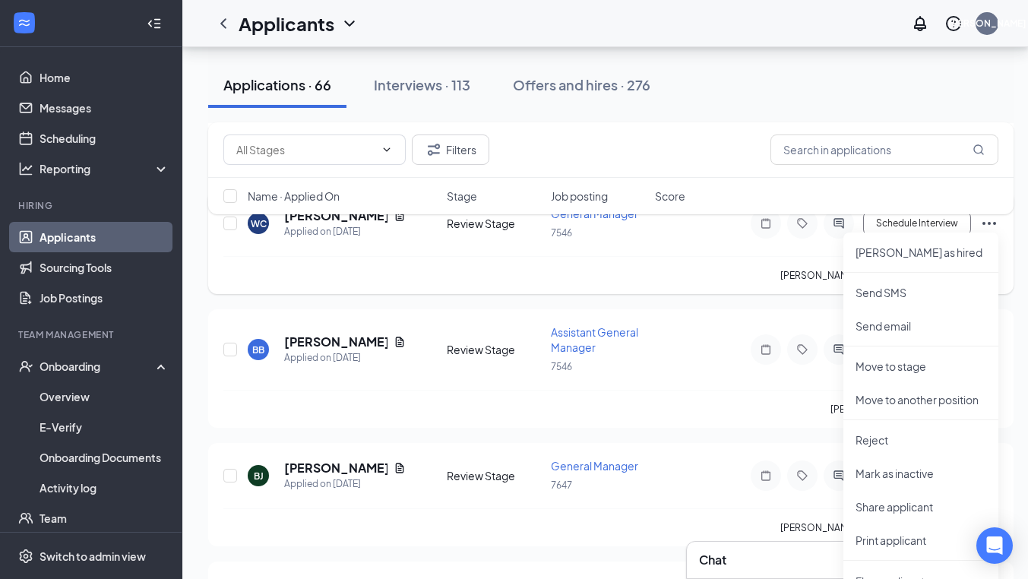
scroll to position [553, 0]
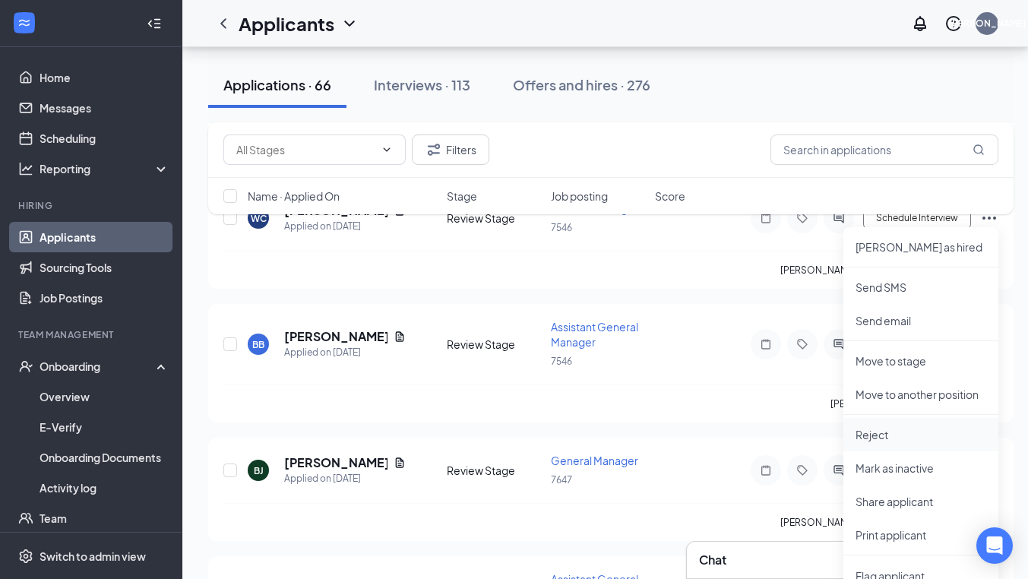
click at [892, 445] on li "Reject" at bounding box center [921, 434] width 155 height 33
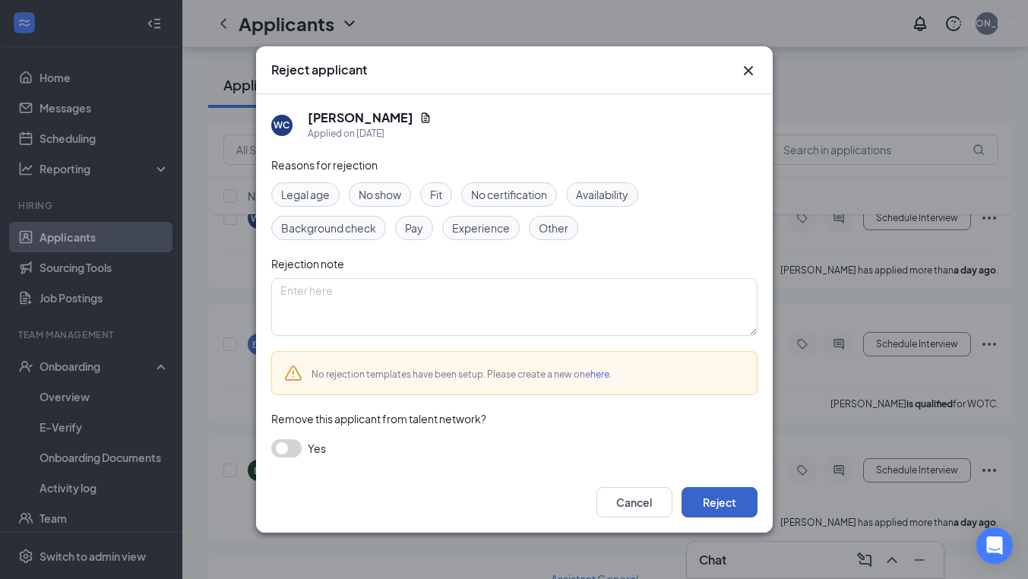
click at [729, 512] on button "Reject" at bounding box center [720, 502] width 76 height 30
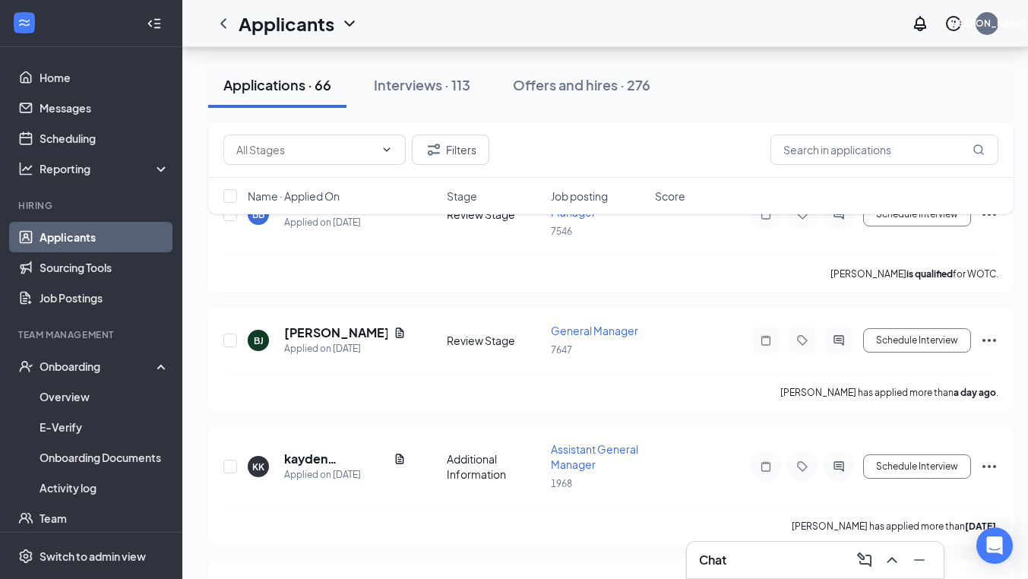
scroll to position [683, 0]
click at [394, 329] on icon "Document" at bounding box center [400, 333] width 12 height 12
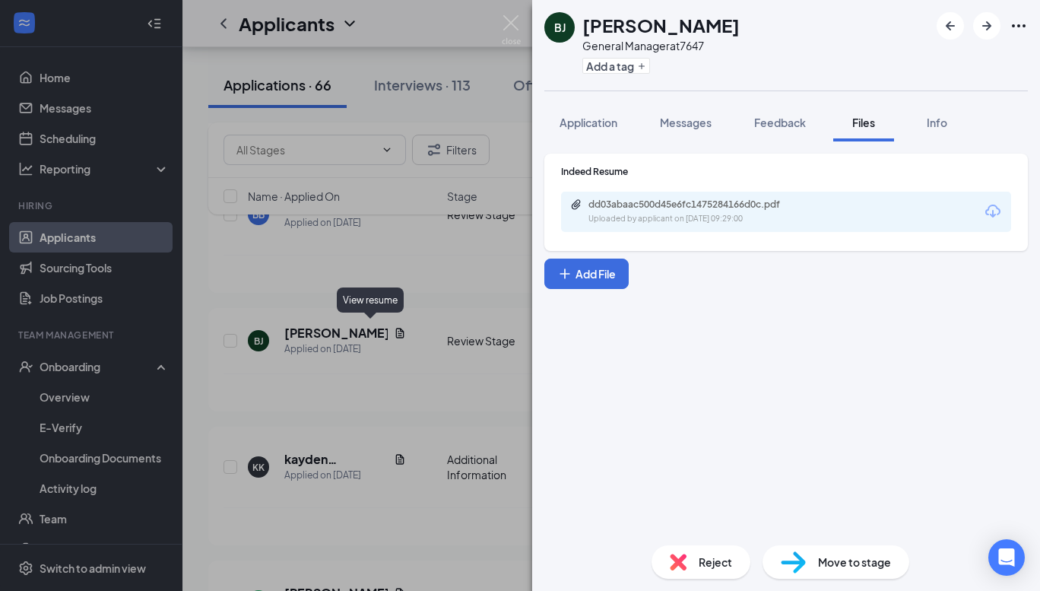
click at [699, 206] on div "dd03abaac500d45e6fc1475284166d0c.pdf" at bounding box center [694, 204] width 213 height 12
click at [512, 27] on img at bounding box center [511, 30] width 19 height 30
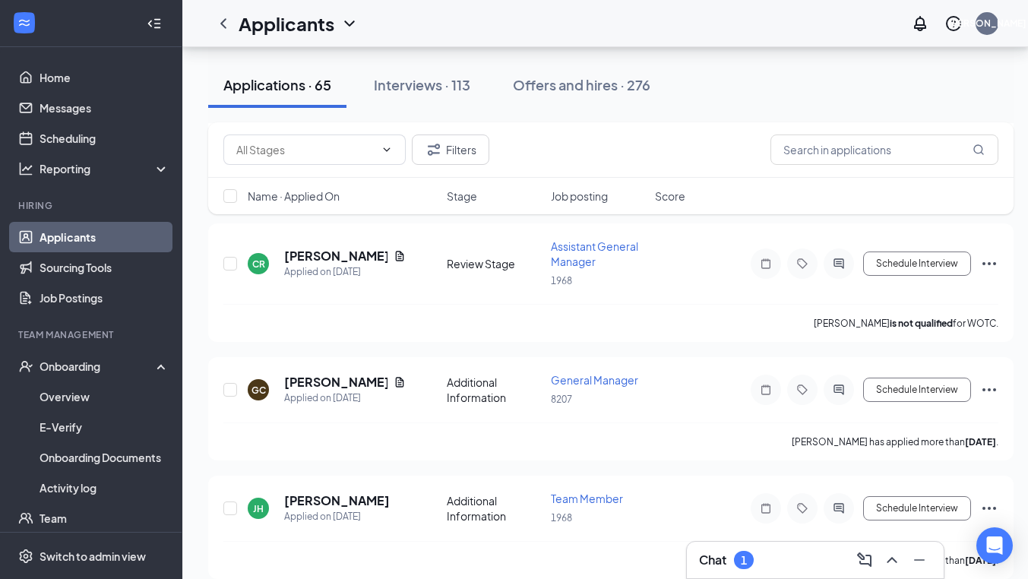
scroll to position [901, 0]
click at [394, 375] on icon "Document" at bounding box center [400, 381] width 12 height 12
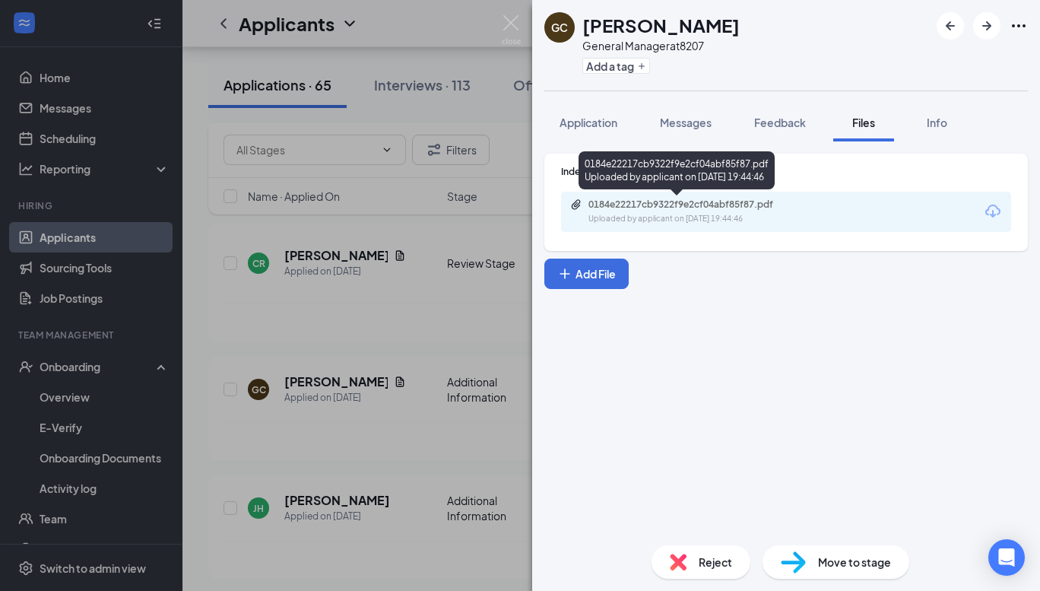
click at [683, 204] on div "0184e22217cb9322f9e2cf04abf85f87.pdf" at bounding box center [694, 204] width 213 height 12
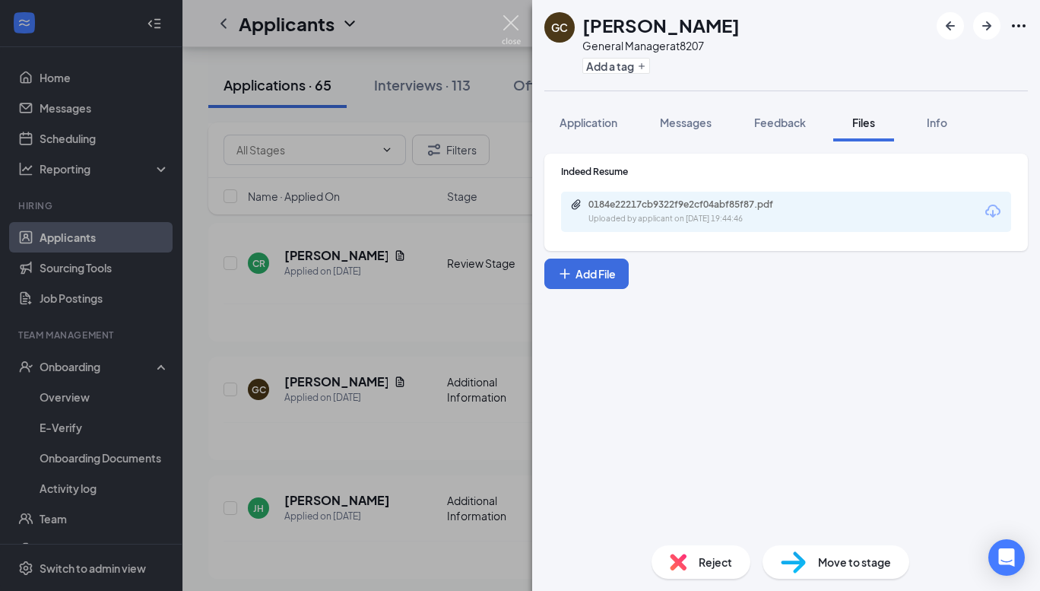
click at [515, 33] on img at bounding box center [511, 30] width 19 height 30
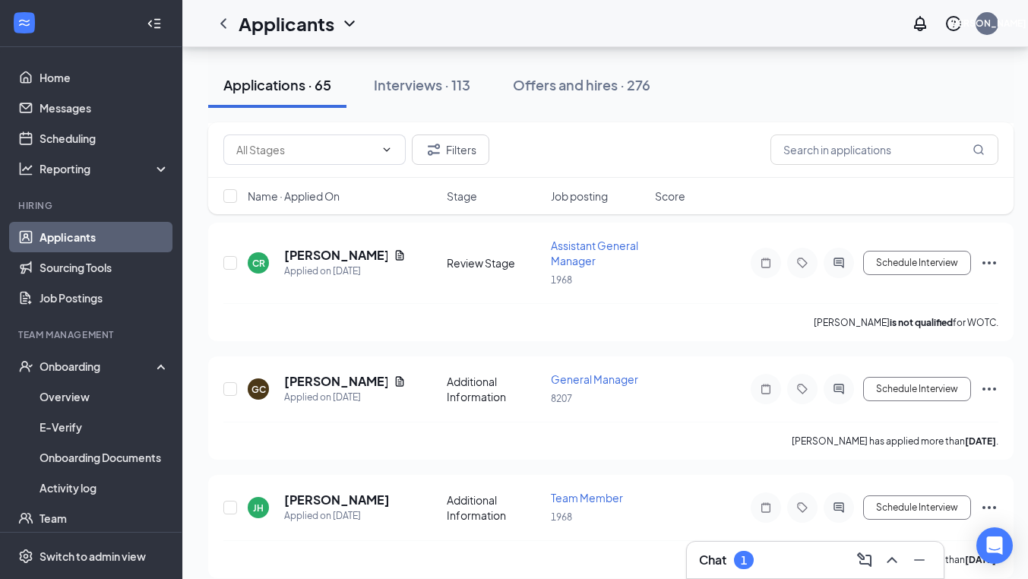
click at [778, 563] on div "Chat 1" at bounding box center [815, 560] width 233 height 24
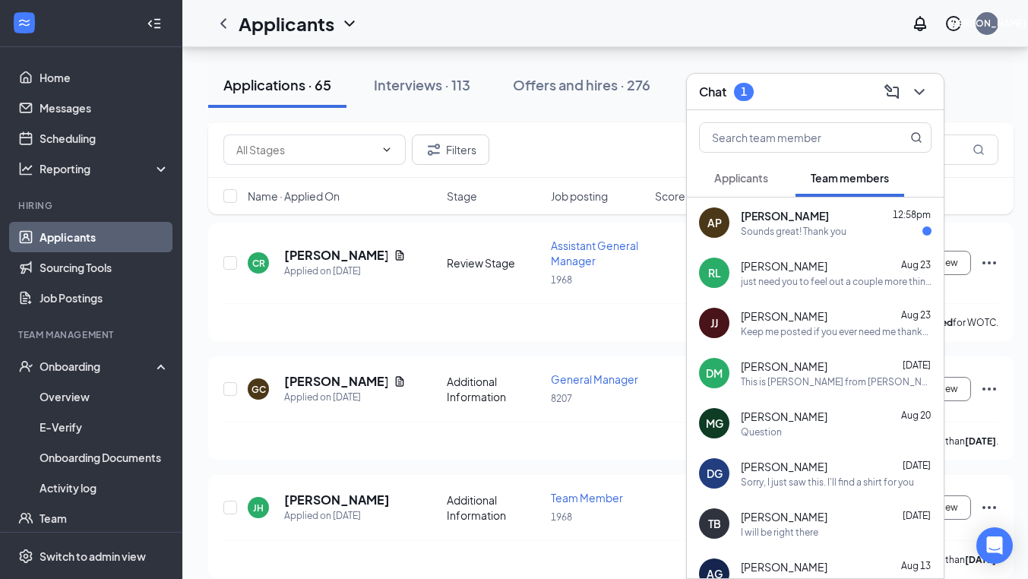
click at [791, 234] on div "Sounds great! Thank you" at bounding box center [794, 231] width 106 height 13
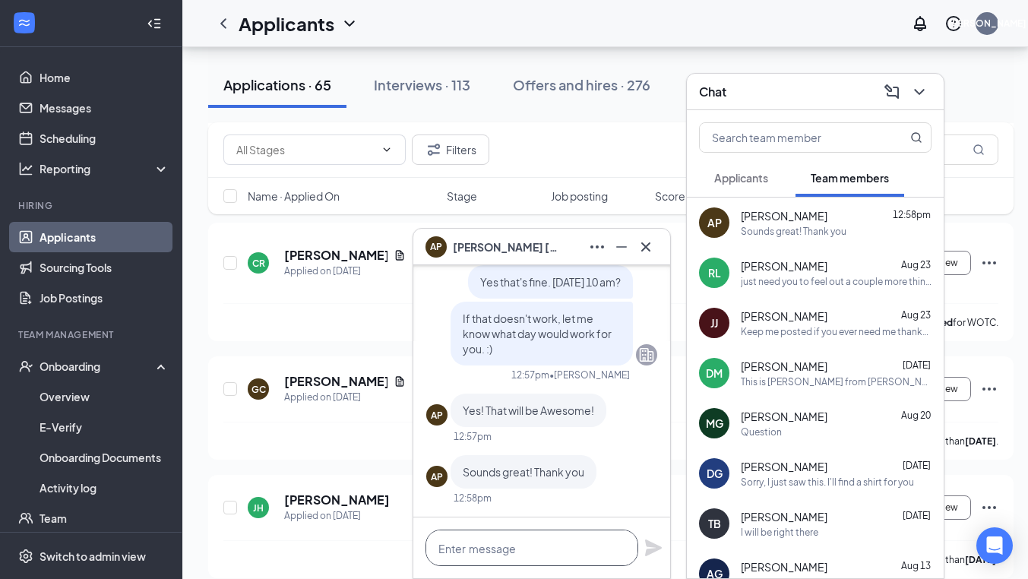
click at [477, 553] on textarea at bounding box center [532, 548] width 213 height 36
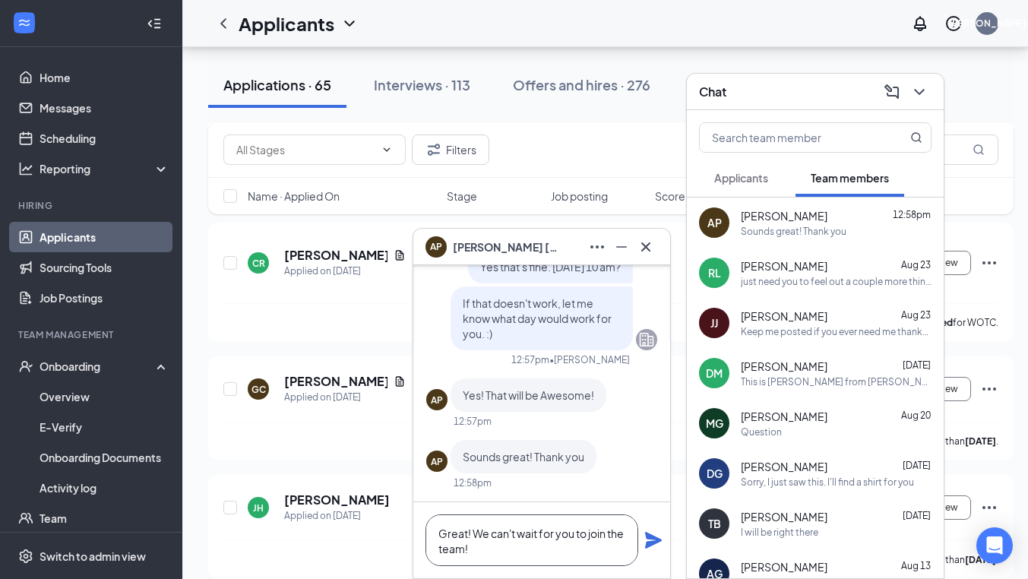
type textarea "Great! We can't wait for you to join the team!"
click at [653, 533] on icon "Plane" at bounding box center [654, 540] width 18 height 18
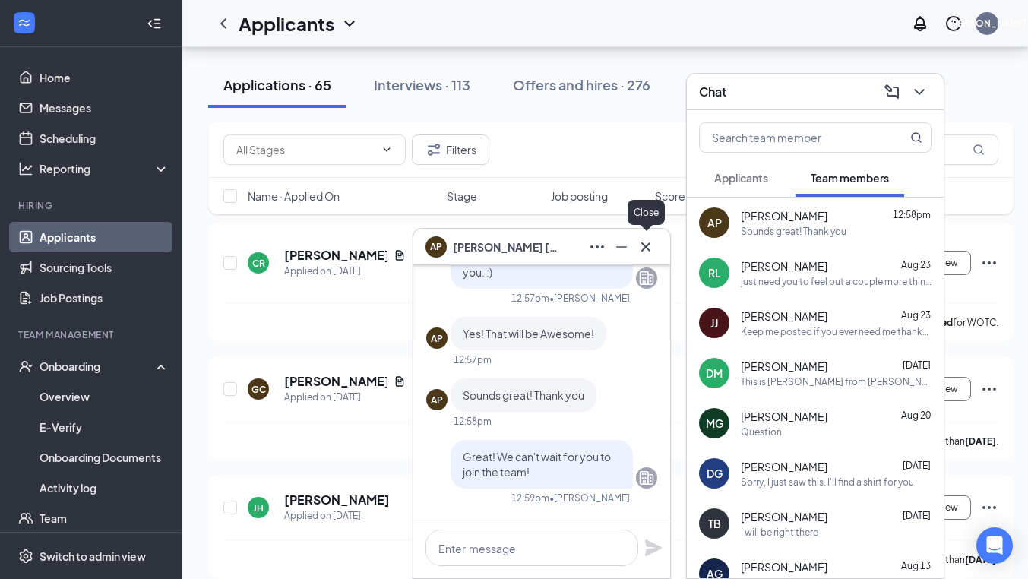
click at [650, 249] on icon "Cross" at bounding box center [646, 247] width 18 height 18
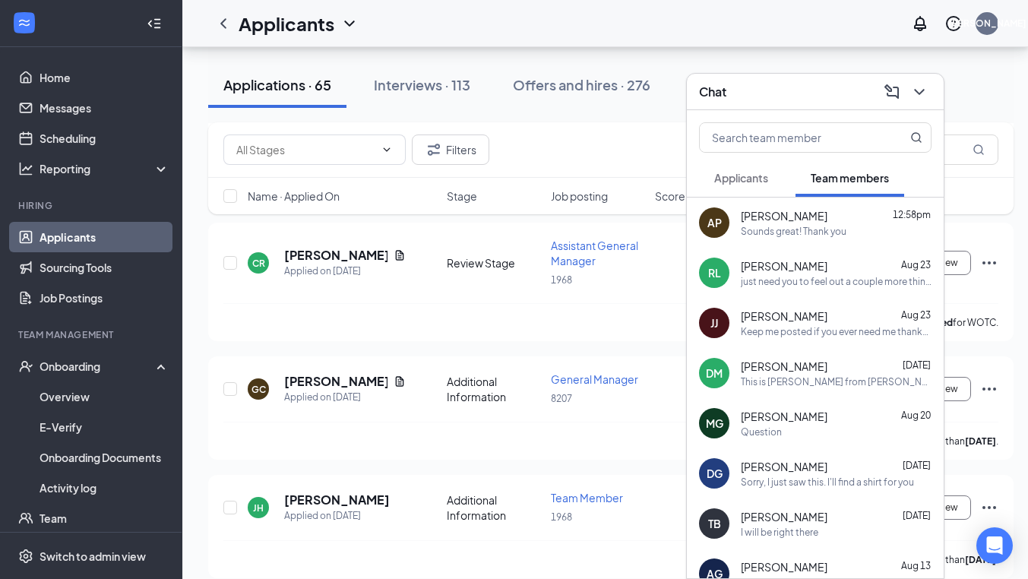
click at [824, 266] on div "Rajhuan [PERSON_NAME] [DATE]" at bounding box center [836, 265] width 191 height 15
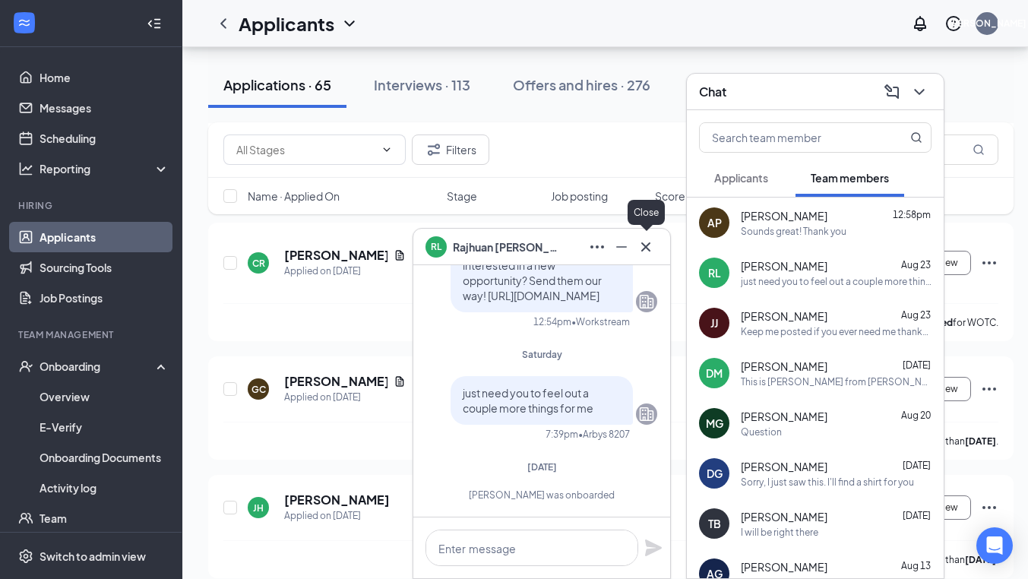
click at [648, 246] on icon "Cross" at bounding box center [646, 247] width 18 height 18
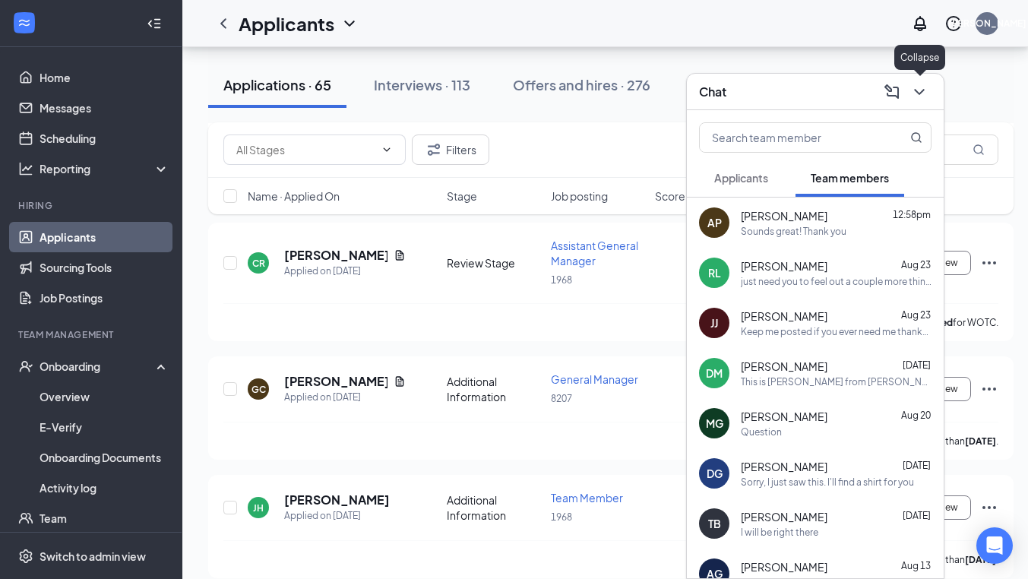
click at [918, 89] on icon "ChevronDown" at bounding box center [920, 92] width 18 height 18
